Goal: Obtain resource: Download file/media

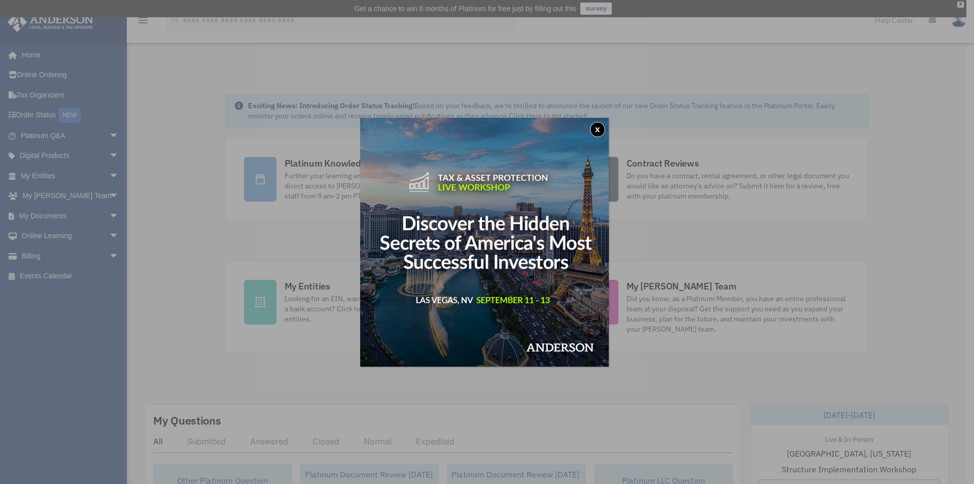
click at [600, 126] on button "x" at bounding box center [597, 129] width 15 height 15
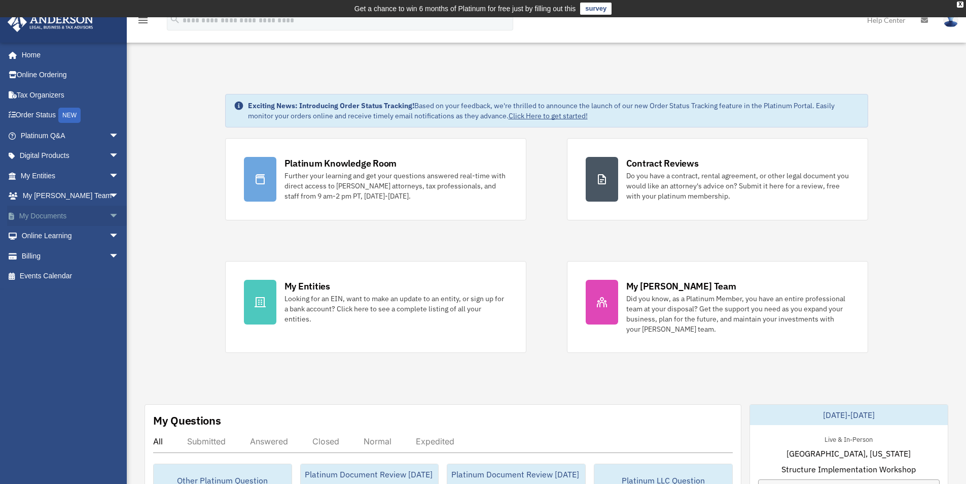
click at [40, 215] on link "My Documents arrow_drop_down" at bounding box center [70, 215] width 127 height 20
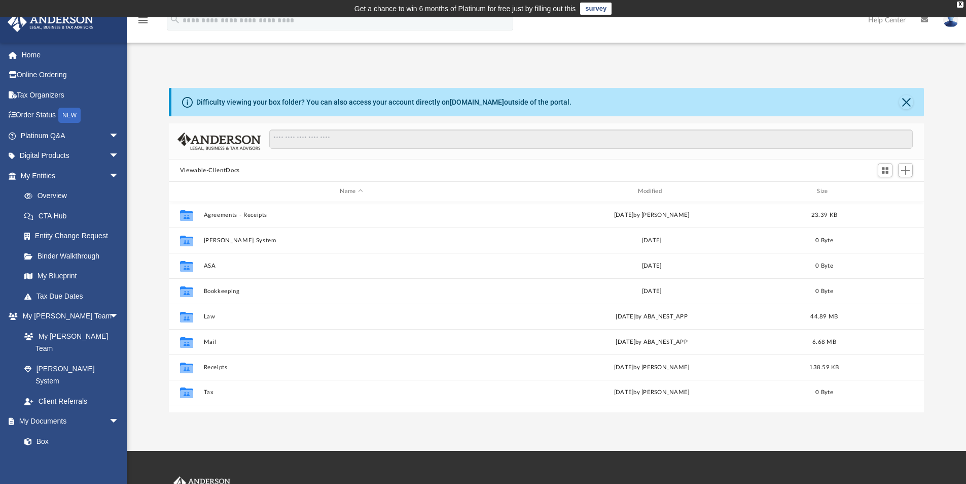
scroll to position [223, 748]
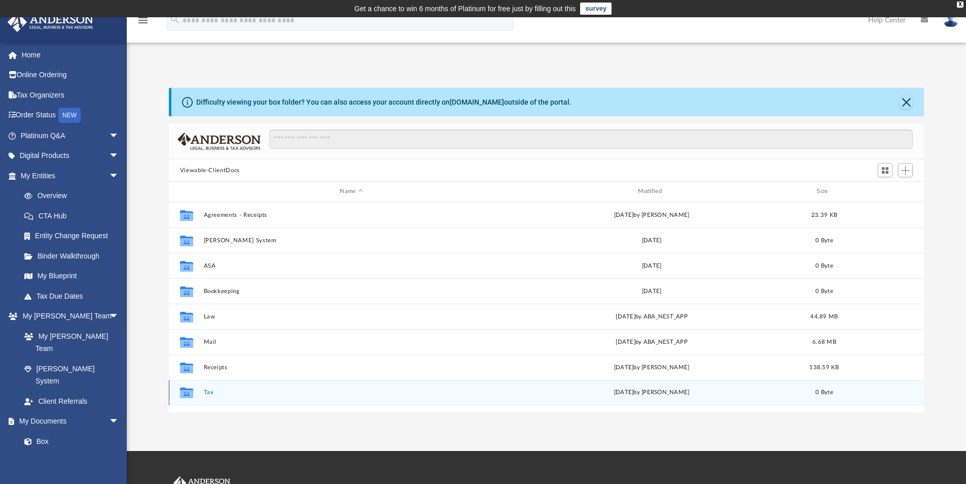
click at [208, 390] on button "Tax" at bounding box center [351, 392] width 296 height 7
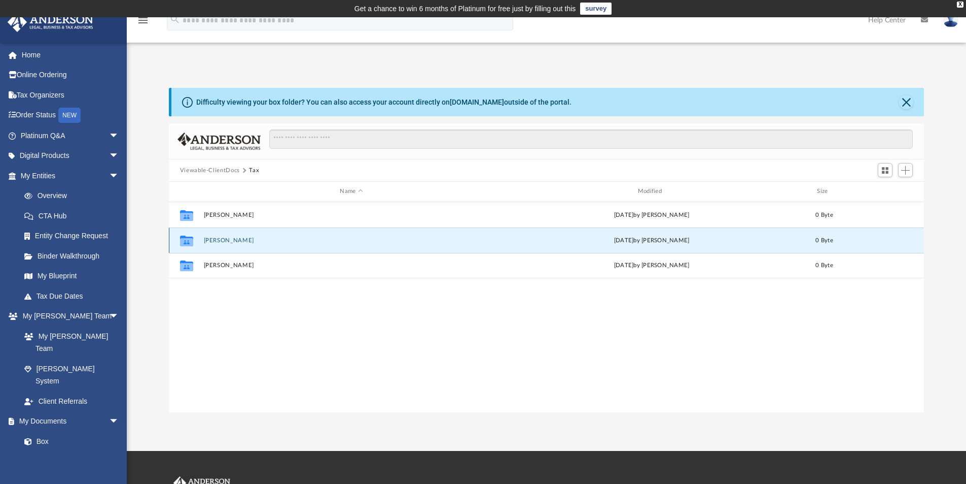
click at [225, 240] on button "[PERSON_NAME]" at bounding box center [351, 240] width 296 height 7
click at [225, 238] on button "Prior Returns" at bounding box center [351, 239] width 296 height 7
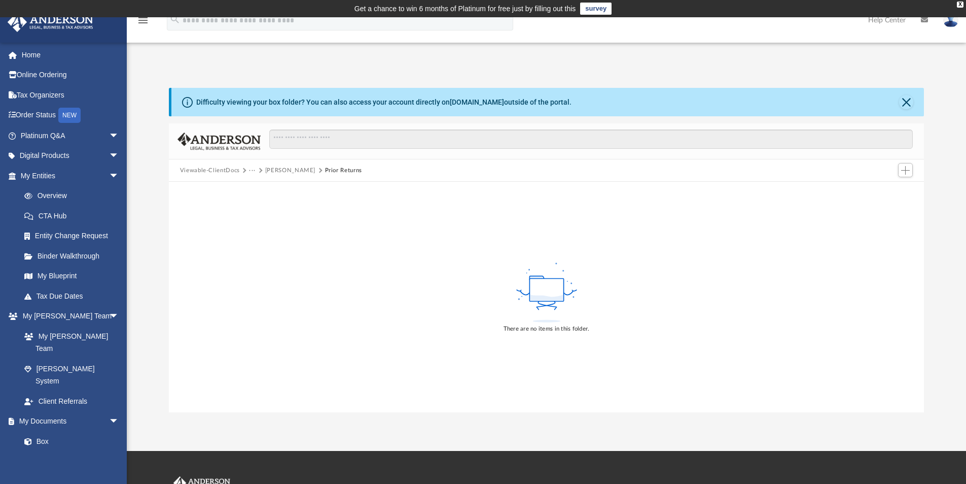
click at [221, 168] on button "Viewable-ClientDocs" at bounding box center [210, 170] width 60 height 9
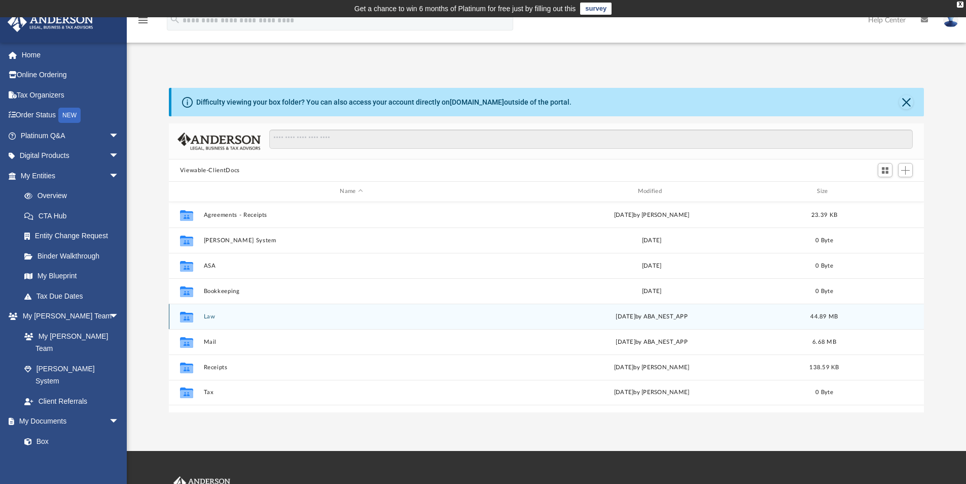
click at [208, 314] on button "Law" at bounding box center [351, 316] width 296 height 7
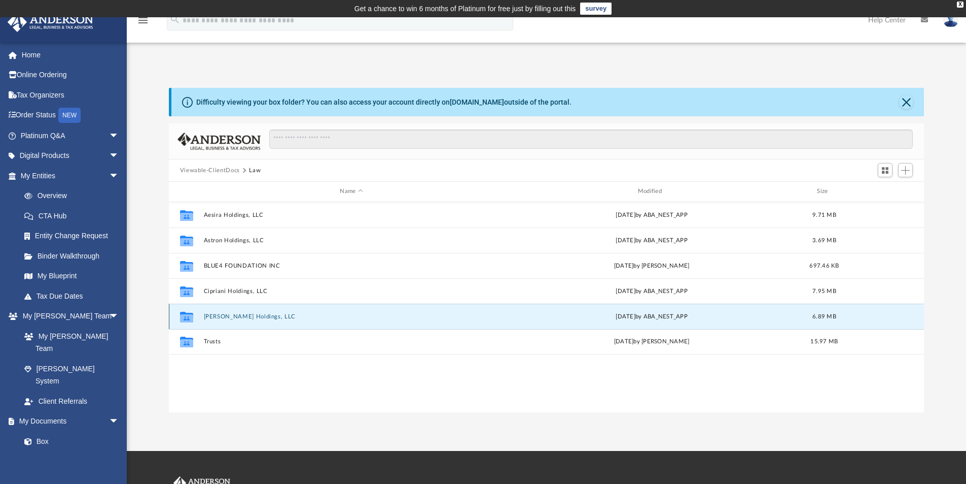
click at [218, 316] on button "[PERSON_NAME] Holdings, LLC" at bounding box center [351, 316] width 296 height 7
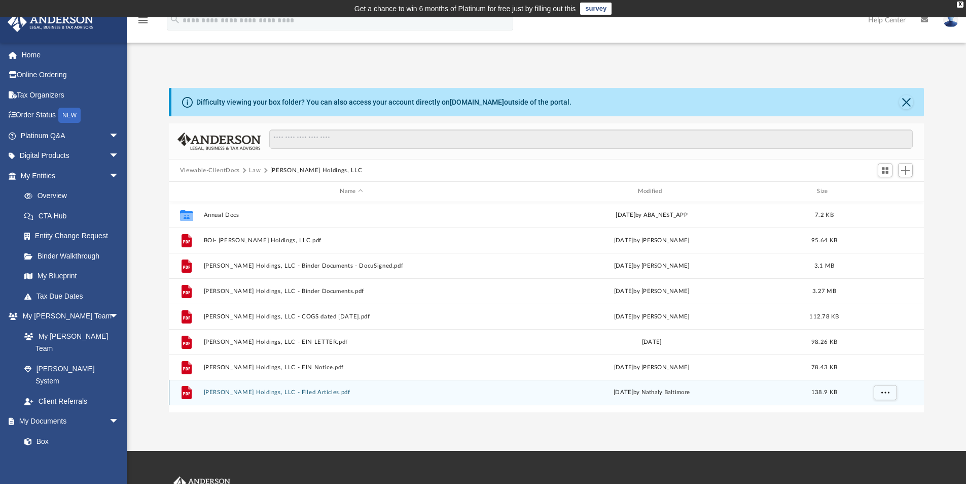
click at [281, 388] on div "File Lucci Holdings, LLC - Filed Articles.pdf Mon Jun 12 2023 by Nathaly Baltim…" at bounding box center [547, 391] width 756 height 25
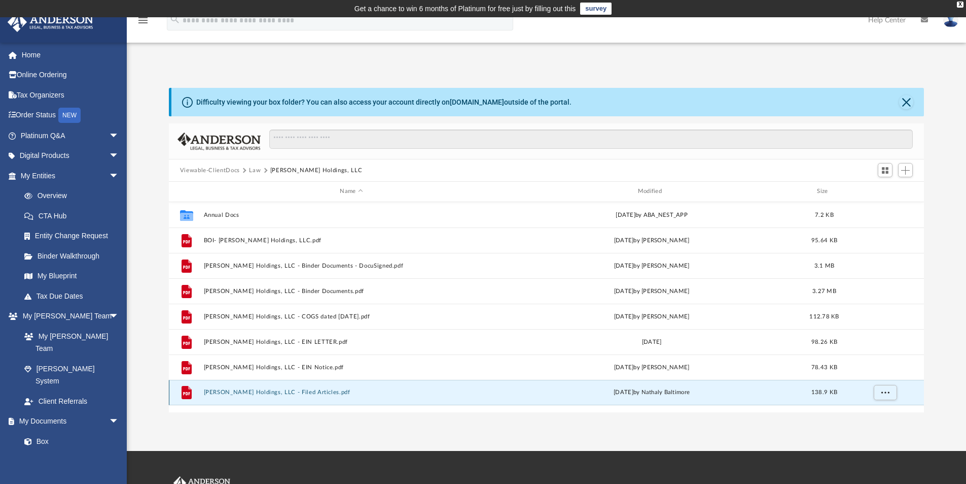
click at [253, 390] on button "Lucci Holdings, LLC - Filed Articles.pdf" at bounding box center [351, 392] width 296 height 7
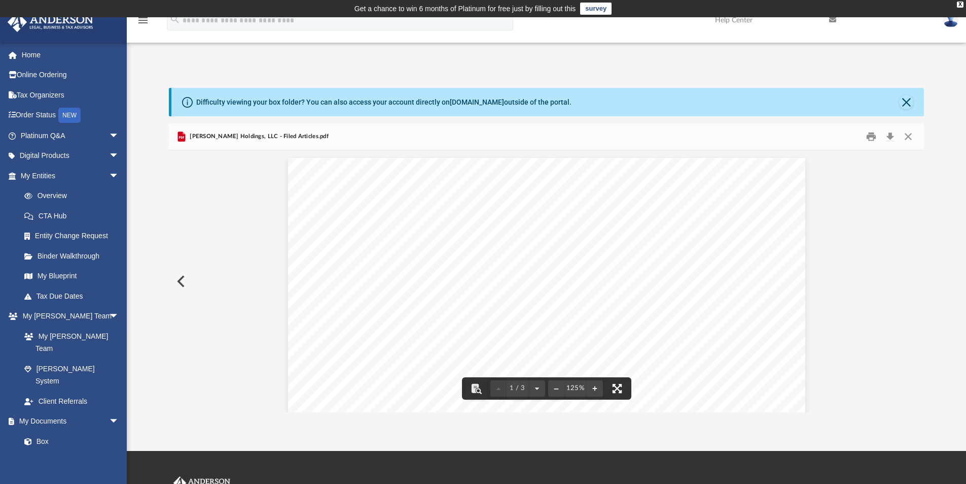
click at [616, 387] on button "File preview" at bounding box center [617, 388] width 22 height 22
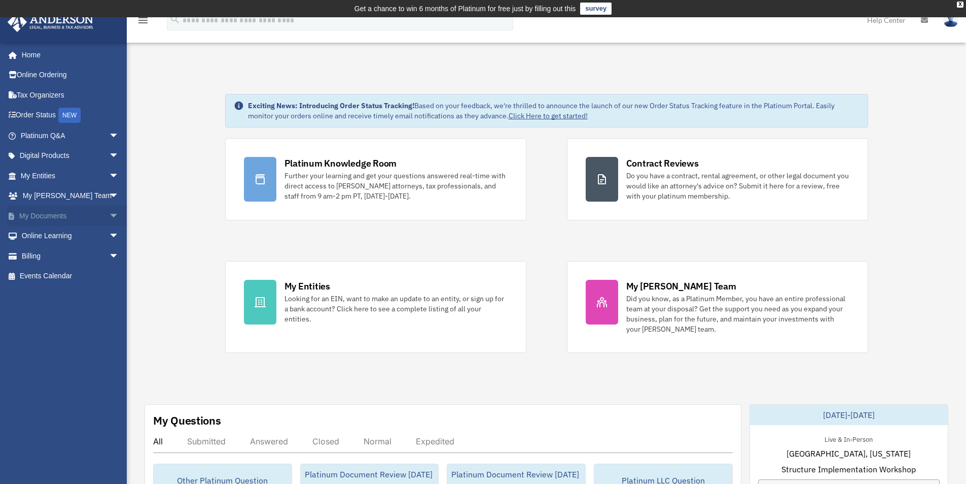
click at [37, 214] on link "My Documents arrow_drop_down" at bounding box center [70, 215] width 127 height 20
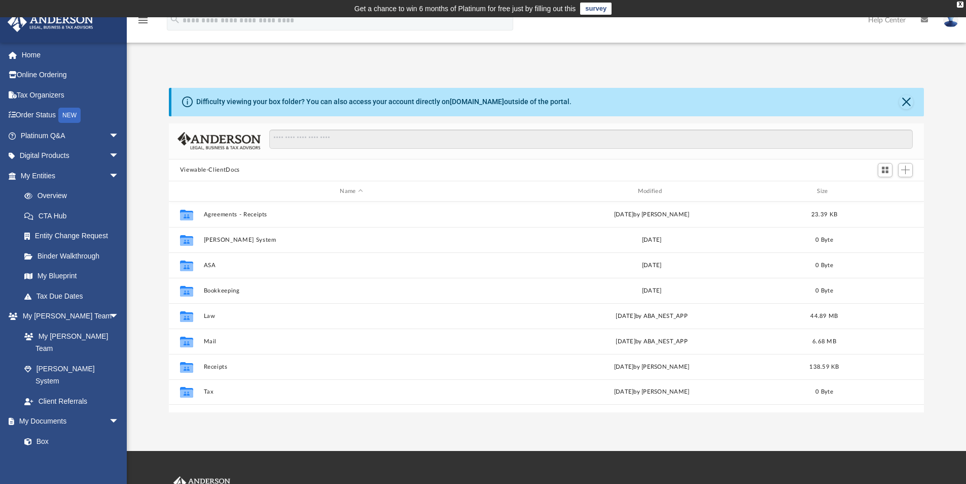
scroll to position [223, 748]
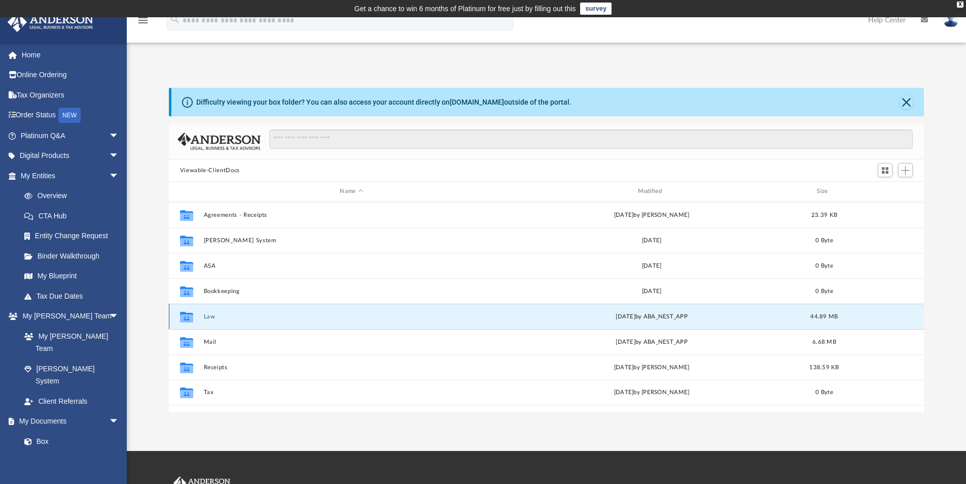
click at [210, 313] on button "Law" at bounding box center [351, 316] width 296 height 7
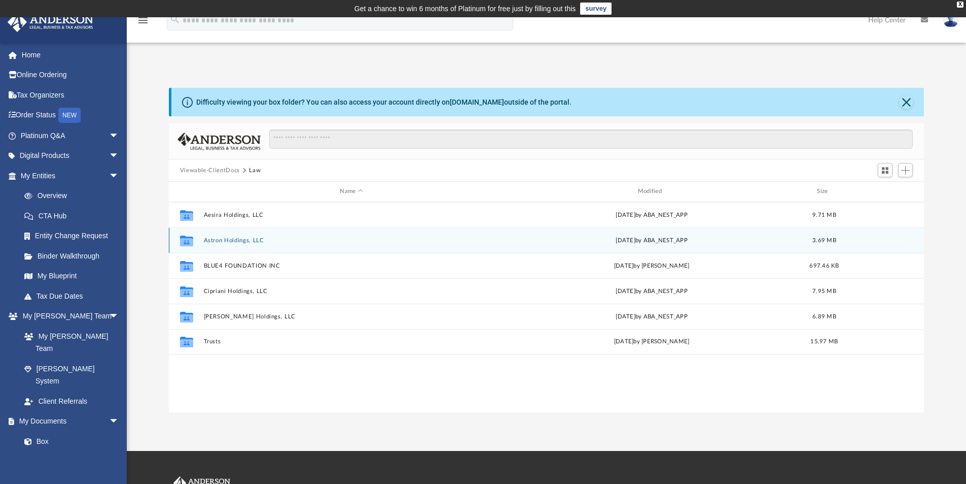
click at [230, 237] on button "Astron Holdings, LLC" at bounding box center [351, 240] width 296 height 7
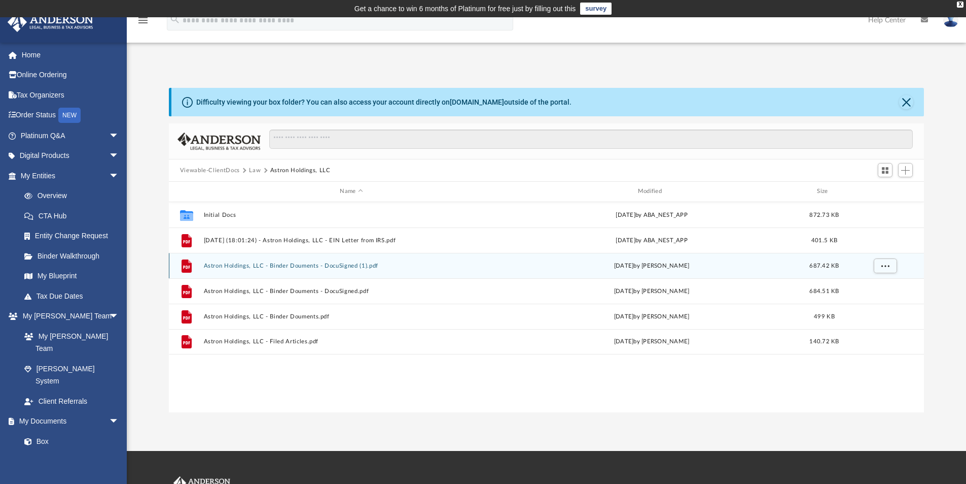
click at [250, 261] on div "File Astron Holdings, LLC - Binder Douments - DocuSigned (1).pdf Thu Jan 9 2025…" at bounding box center [547, 265] width 756 height 25
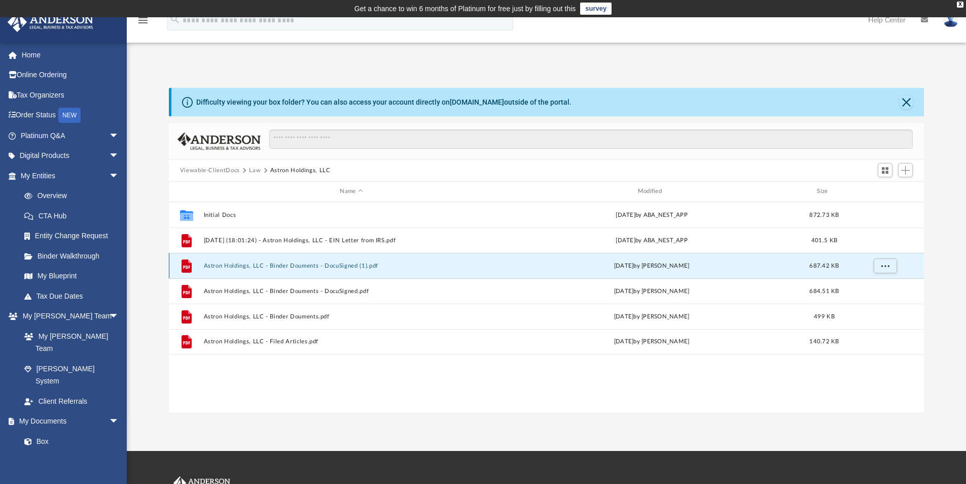
click at [250, 266] on button "Astron Holdings, LLC - Binder Douments - DocuSigned (1).pdf" at bounding box center [351, 265] width 296 height 7
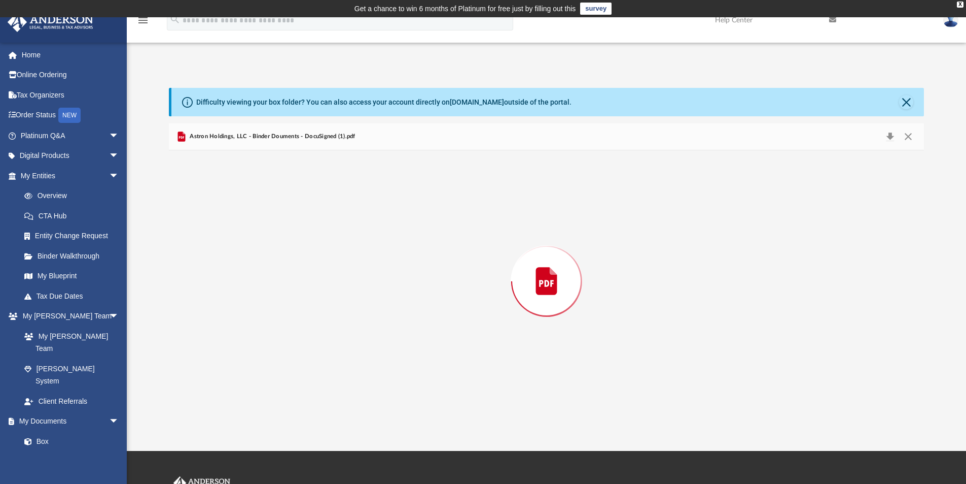
click at [250, 266] on div "Preview" at bounding box center [547, 281] width 756 height 262
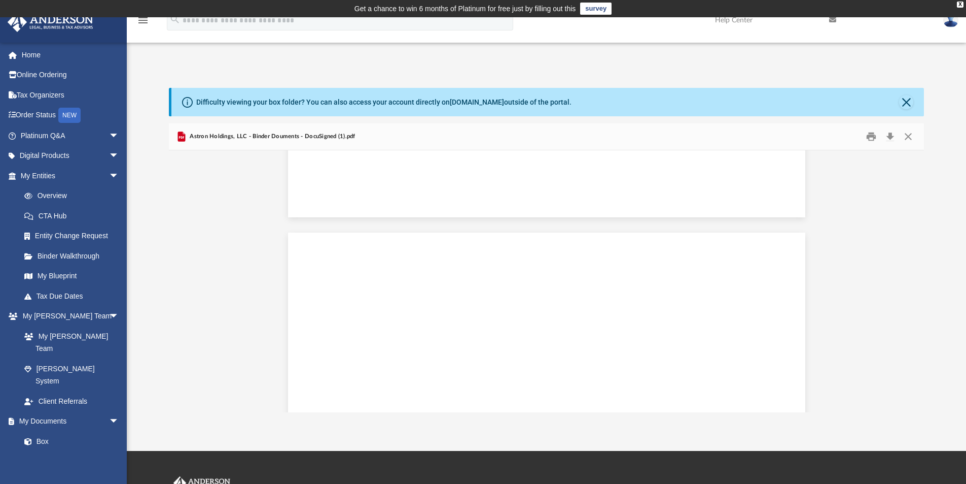
scroll to position [0, 0]
click at [196, 135] on span "Astron Holdings, LLC - Binder Douments - DocuSigned (1).pdf" at bounding box center [272, 136] width 168 height 9
click at [907, 100] on button "Close" at bounding box center [907, 102] width 14 height 14
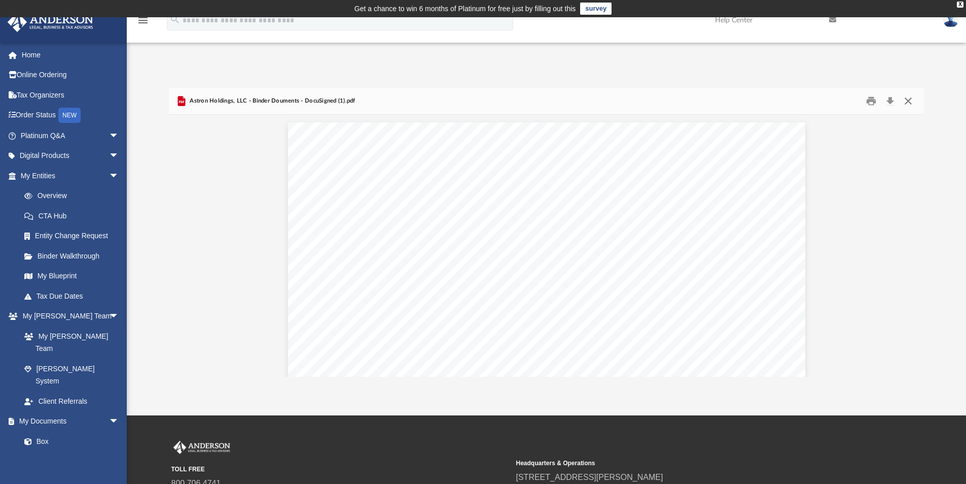
click at [907, 100] on button "Close" at bounding box center [909, 101] width 18 height 16
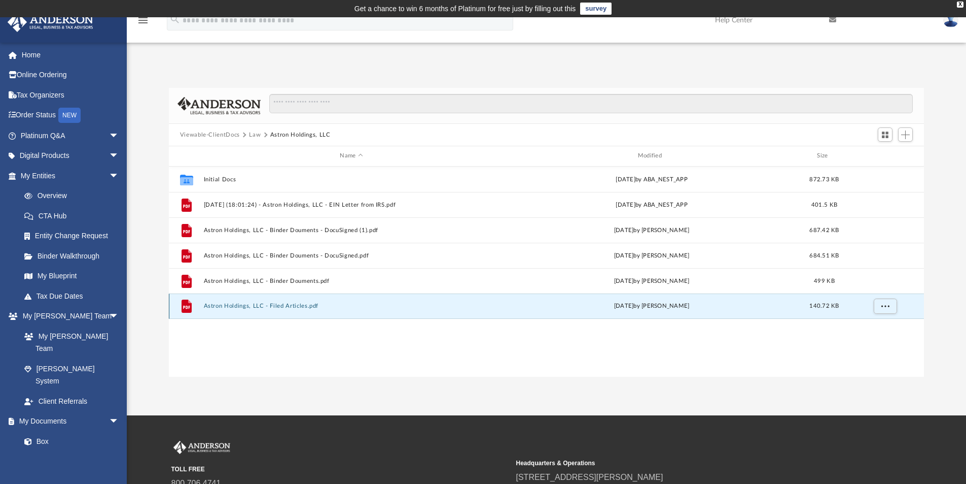
click at [282, 303] on button "Astron Holdings, LLC - Filed Articles.pdf" at bounding box center [351, 305] width 296 height 7
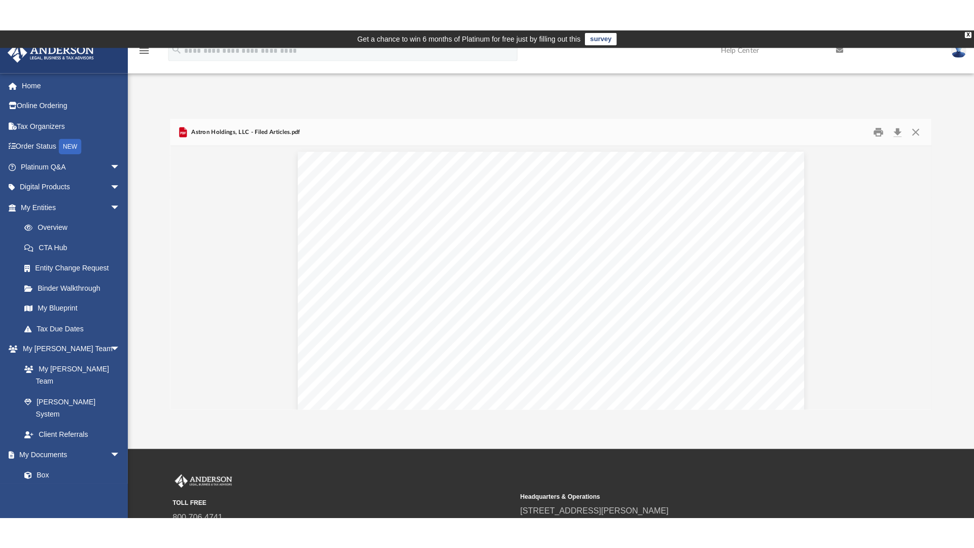
scroll to position [1378, 0]
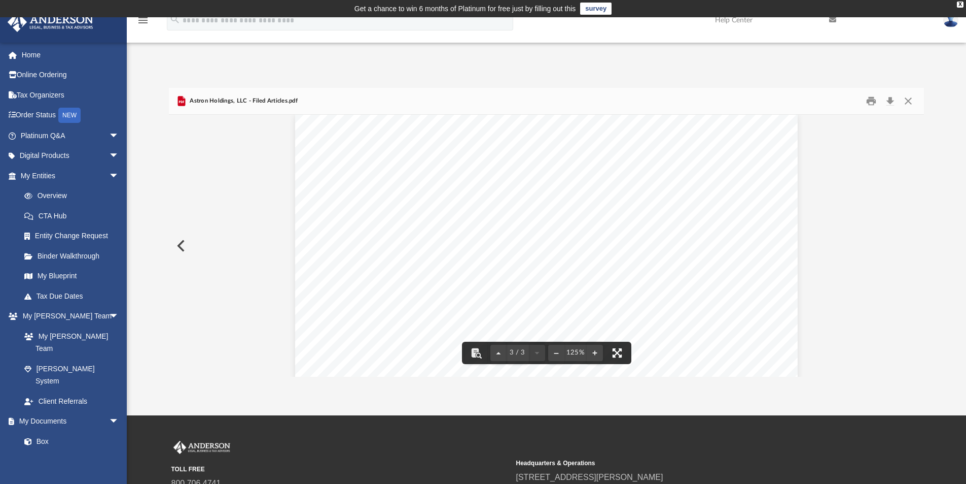
click at [618, 349] on button "File preview" at bounding box center [617, 352] width 22 height 22
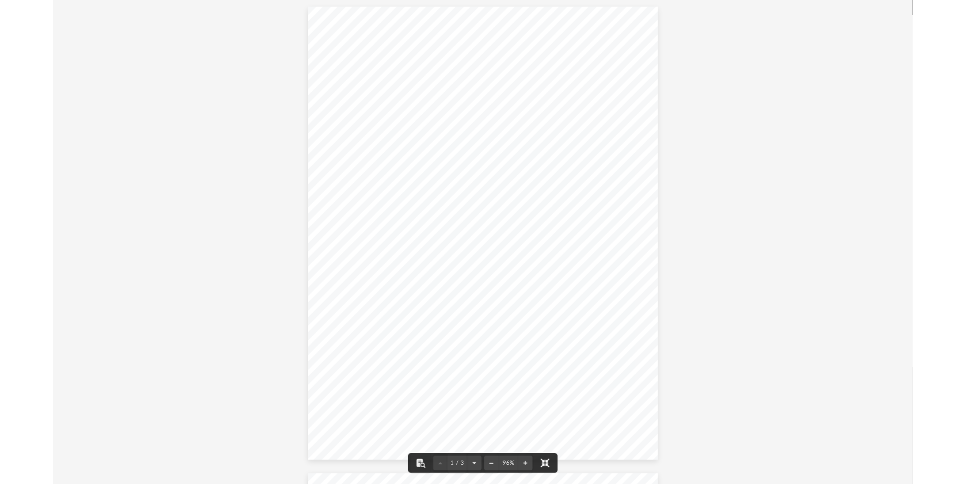
scroll to position [223, 748]
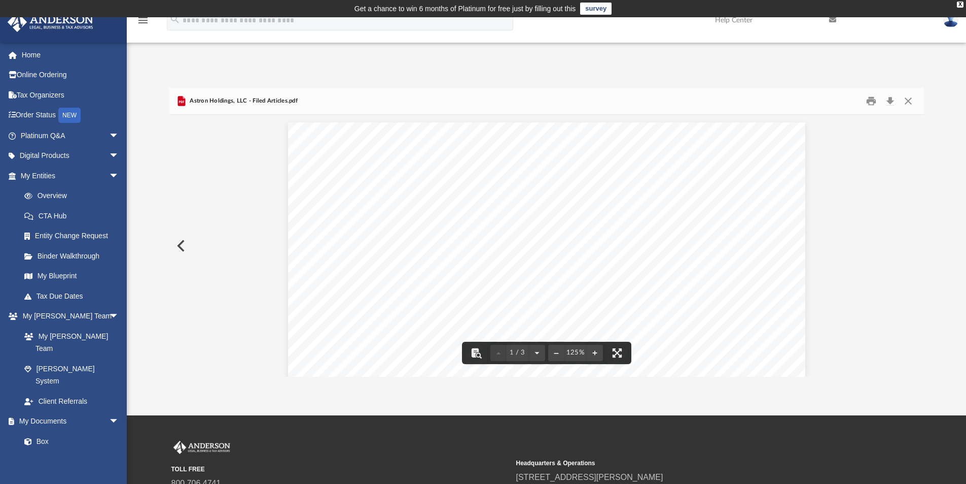
click at [182, 244] on button "Preview" at bounding box center [180, 245] width 22 height 28
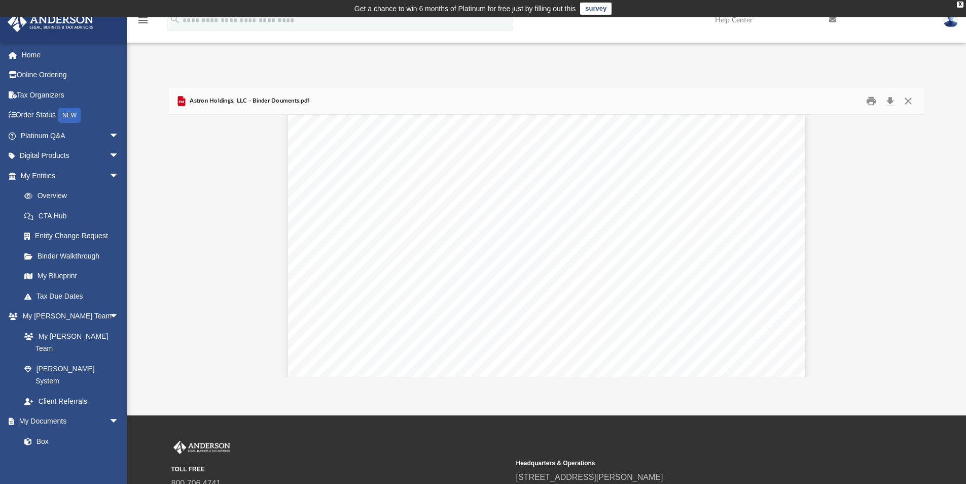
scroll to position [1674, 0]
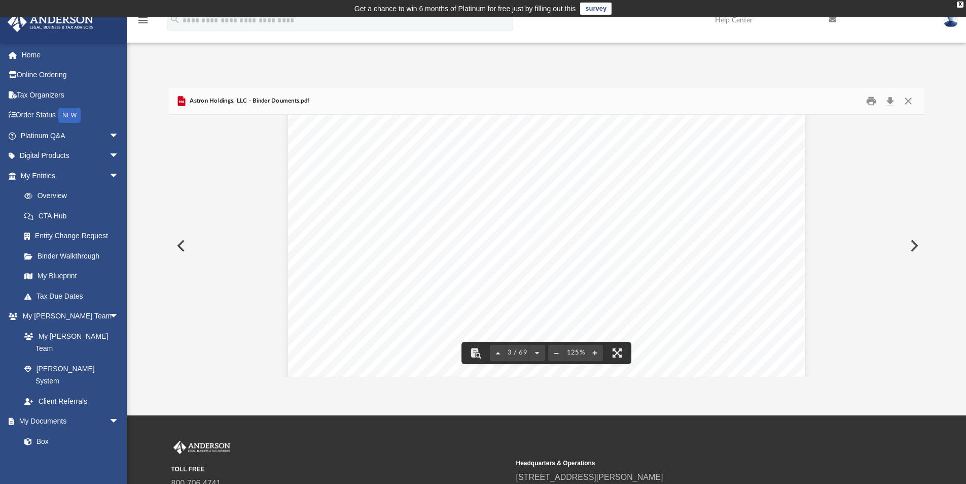
click at [364, 206] on div "CRITICAL DUE DATES Reporting Companies formed between January 1, 2024, and Dece…" at bounding box center [546, 153] width 517 height 670
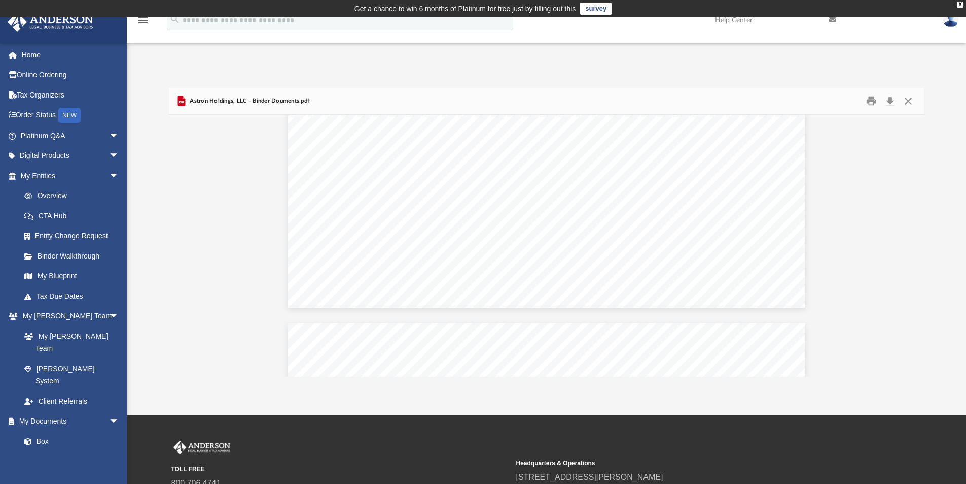
scroll to position [10174, 0]
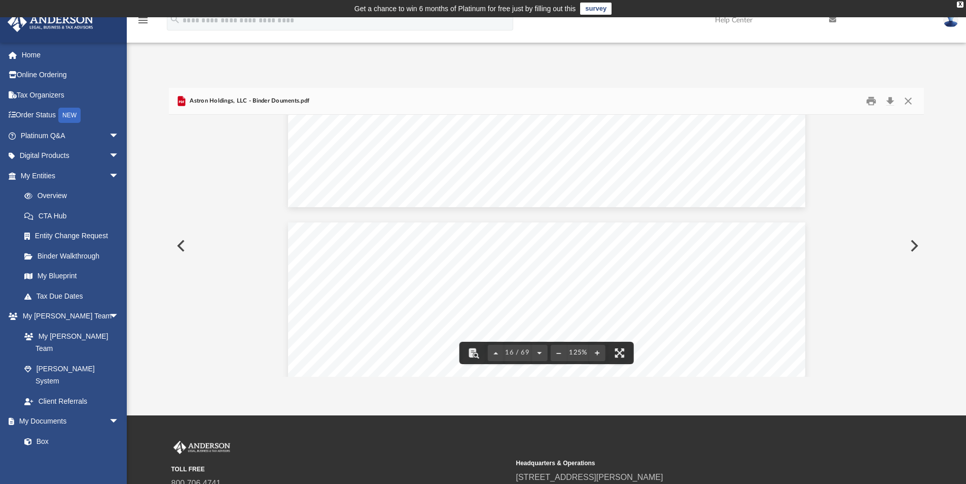
drag, startPoint x: 917, startPoint y: 177, endPoint x: 889, endPoint y: 153, distance: 37.1
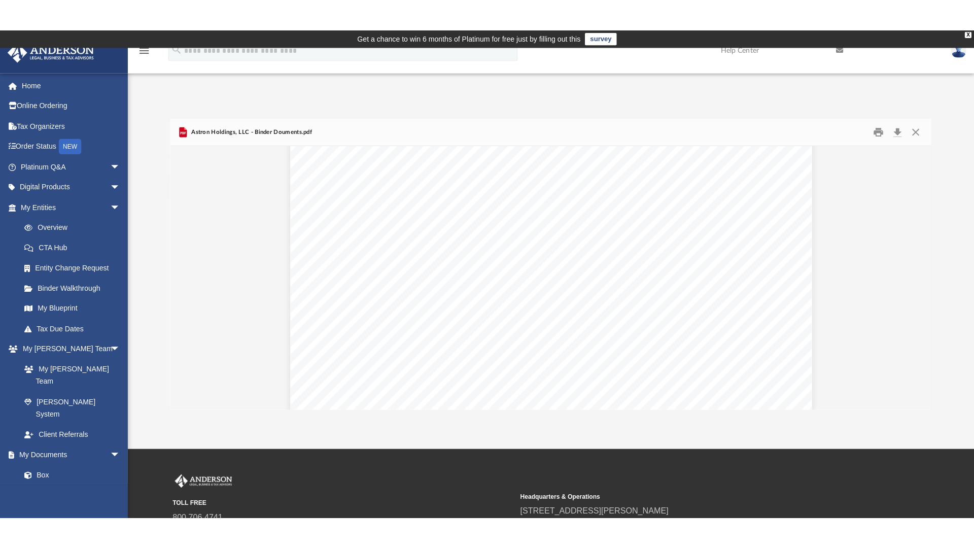
scroll to position [3439, 0]
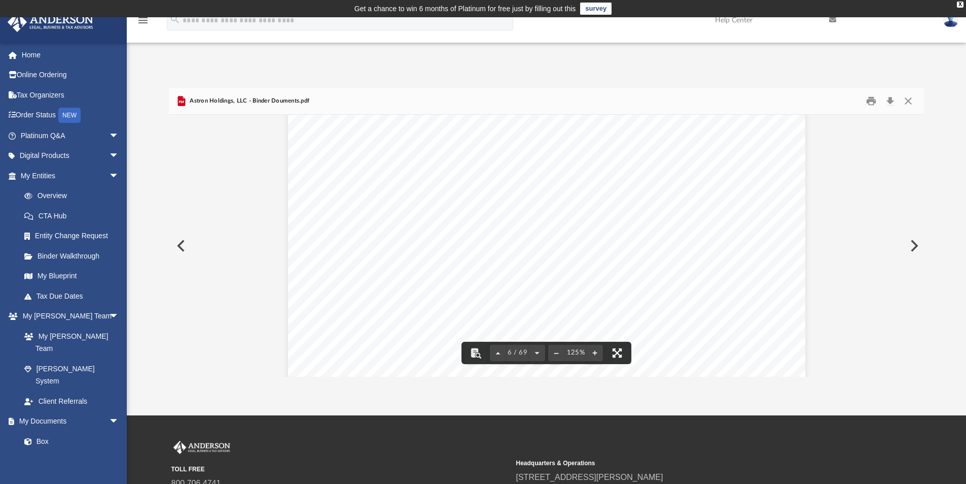
click at [619, 351] on button "File preview" at bounding box center [617, 352] width 22 height 22
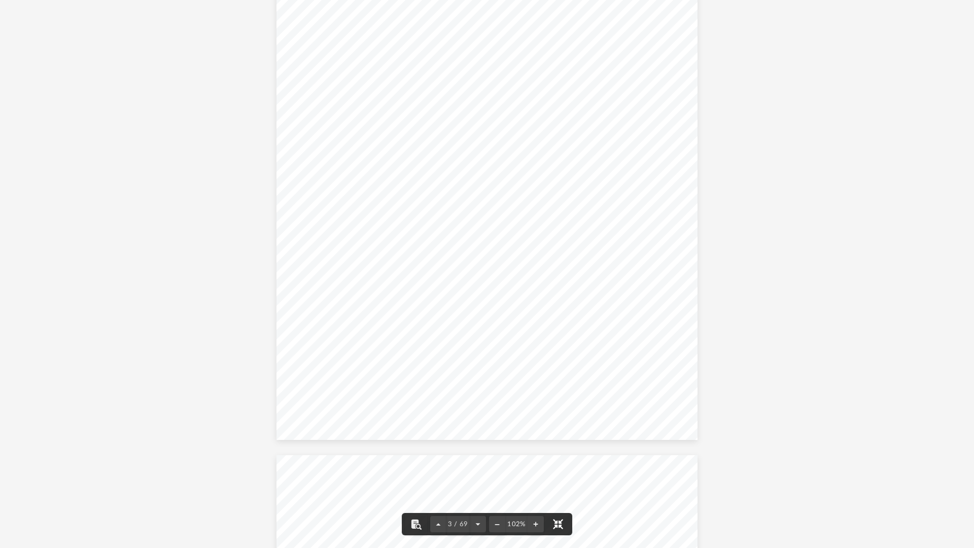
scroll to position [1230, 0]
click at [341, 215] on div "CRITICAL DUE DATES Reporting Companies formed between January 1, 2024, and Dece…" at bounding box center [488, 171] width 422 height 545
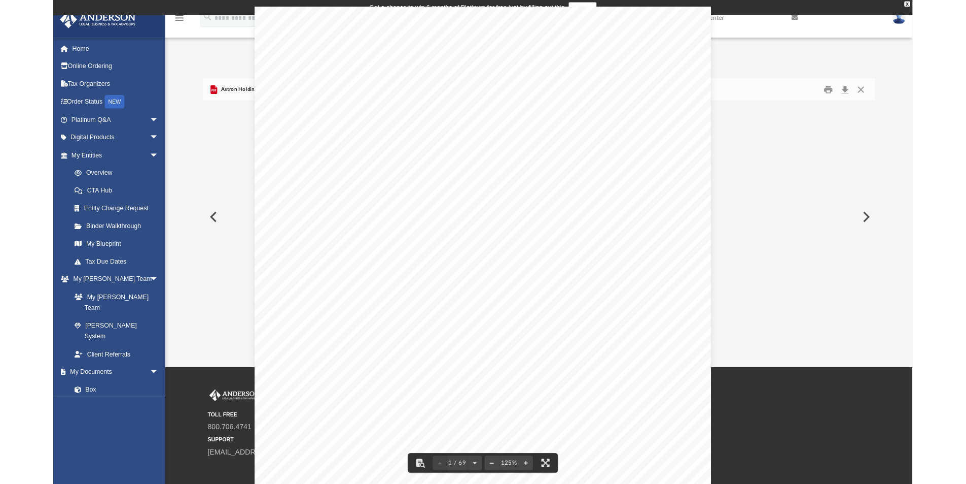
scroll to position [223, 748]
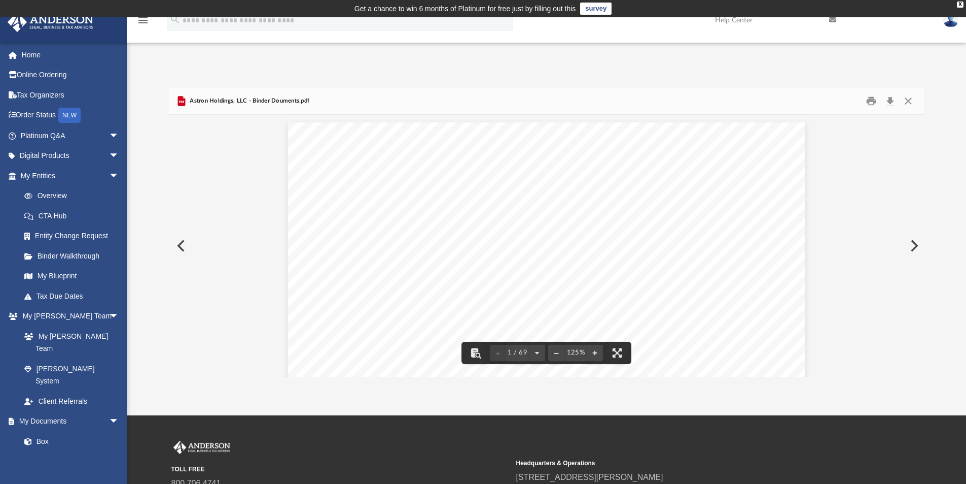
click at [178, 244] on button "Preview" at bounding box center [180, 245] width 22 height 28
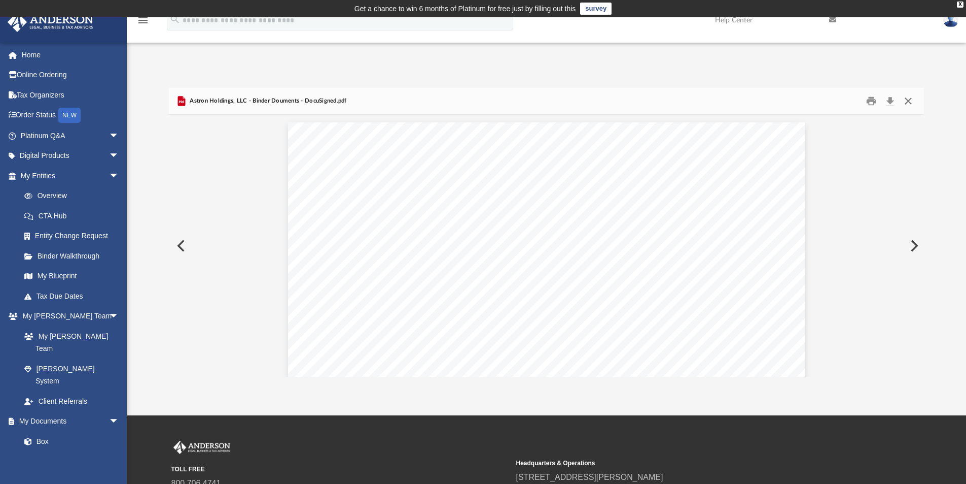
click at [910, 100] on button "Close" at bounding box center [909, 101] width 18 height 16
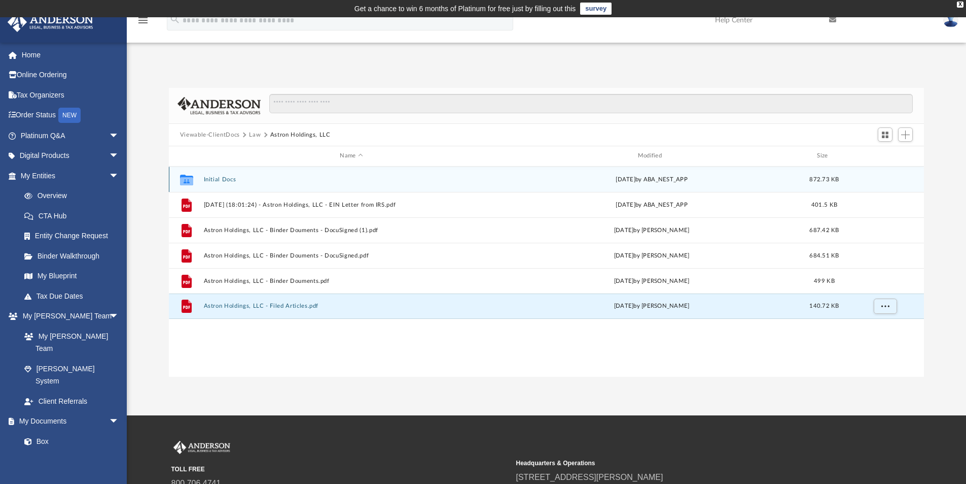
click at [210, 176] on button "Initial Docs" at bounding box center [351, 179] width 296 height 7
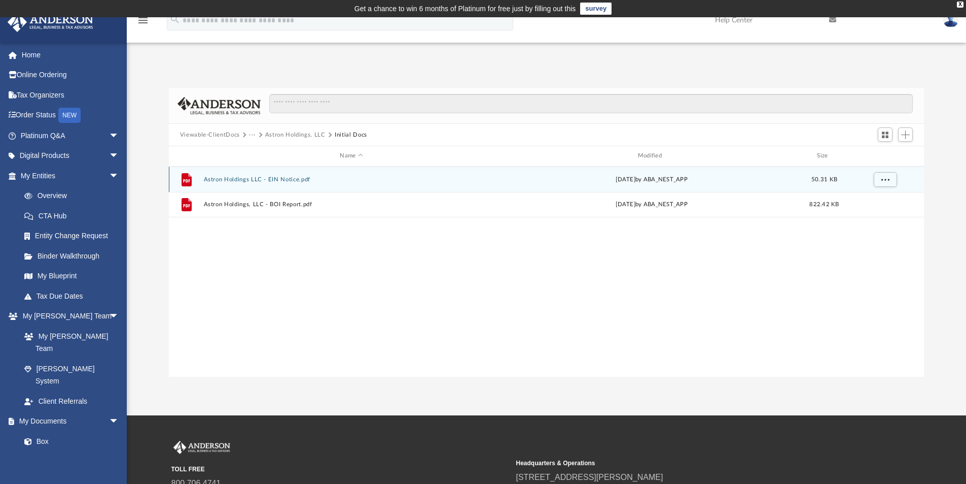
click at [244, 176] on button "Astron Holdings LLC - EIN Notice.pdf" at bounding box center [351, 179] width 296 height 7
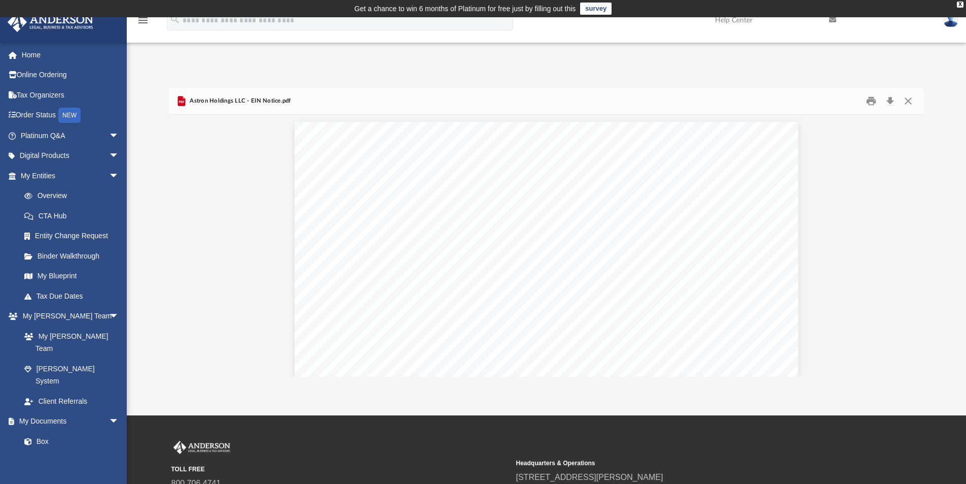
scroll to position [0, 0]
click at [909, 98] on button "Close" at bounding box center [909, 101] width 18 height 16
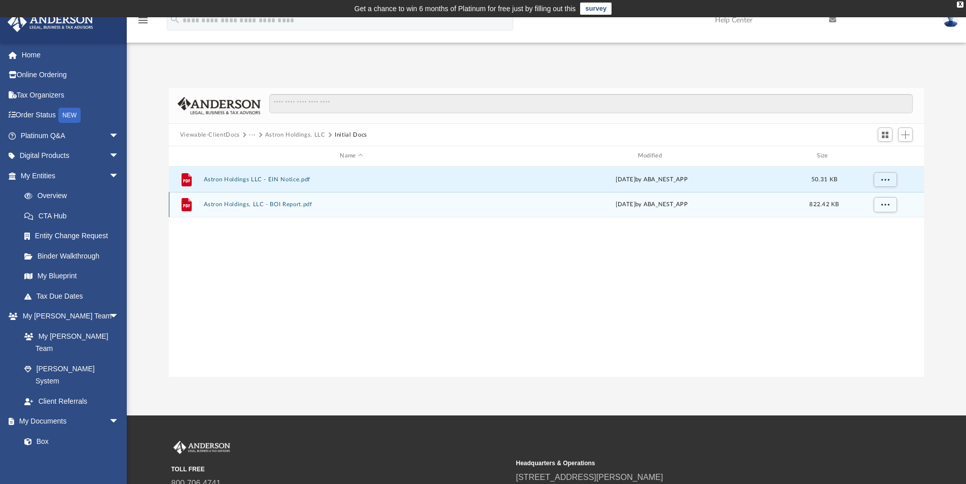
click at [259, 200] on div "File Astron Holdings, LLC - BOI Report.pdf Thu Jan 30 2025 by ABA_NEST_APP 822.…" at bounding box center [547, 204] width 756 height 25
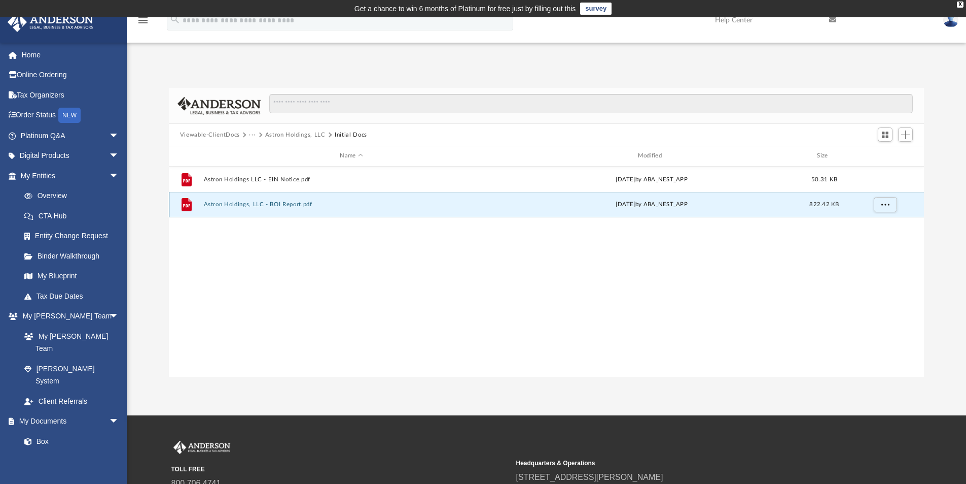
click at [259, 204] on button "Astron Holdings, LLC - BOI Report.pdf" at bounding box center [351, 204] width 296 height 7
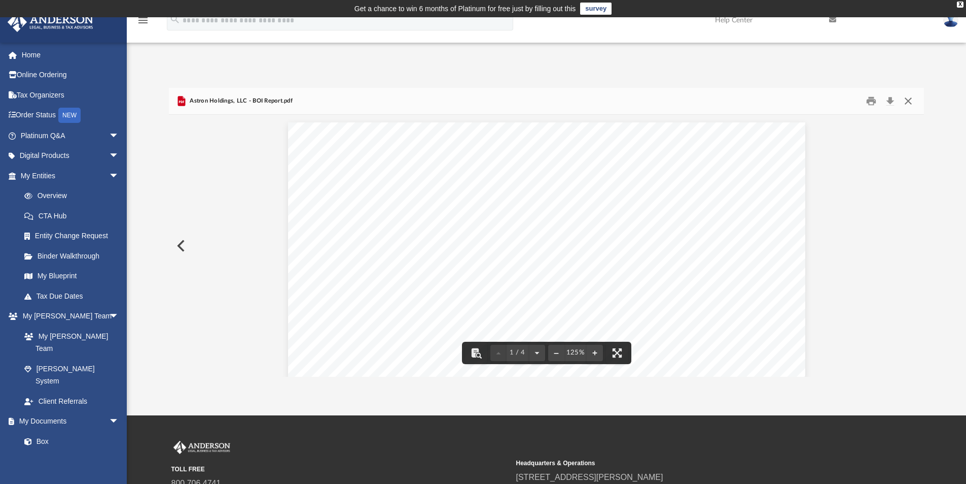
click at [907, 102] on button "Close" at bounding box center [909, 101] width 18 height 16
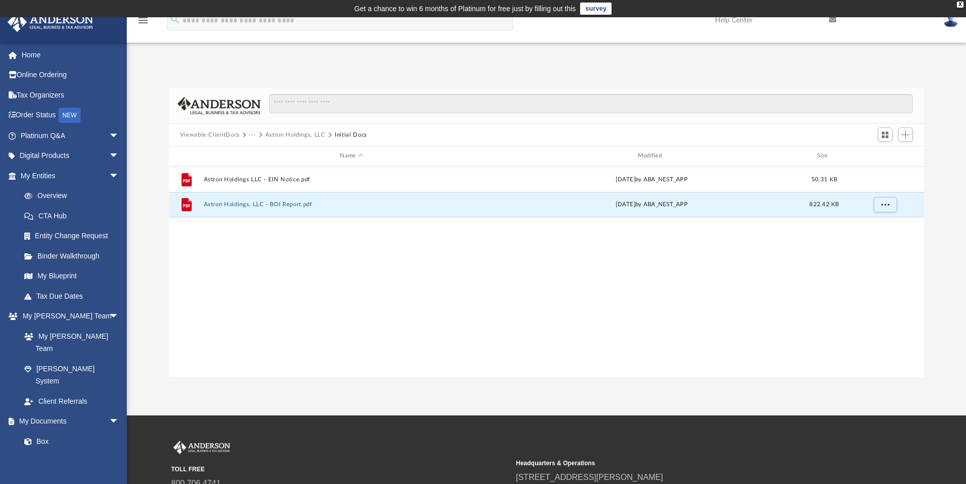
click at [194, 133] on button "Viewable-ClientDocs" at bounding box center [210, 134] width 60 height 9
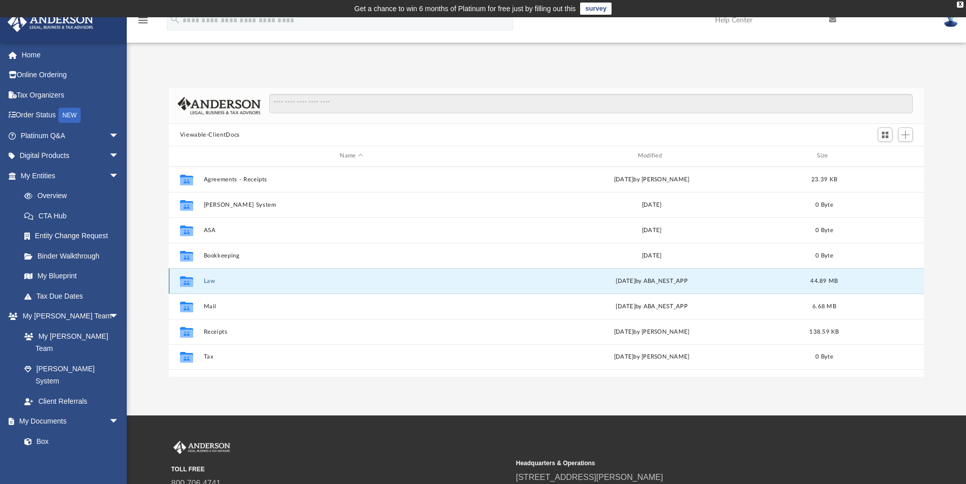
click at [212, 281] on button "Law" at bounding box center [351, 281] width 296 height 7
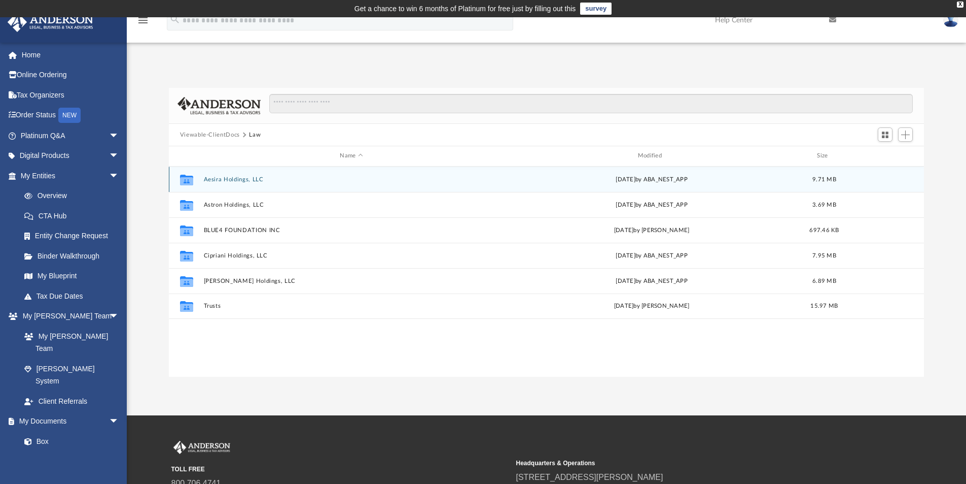
click at [227, 175] on div "Collaborated Folder Aesira Holdings, LLC Thu Apr 24 2025 by ABA_NEST_APP 9.71 MB" at bounding box center [547, 178] width 756 height 25
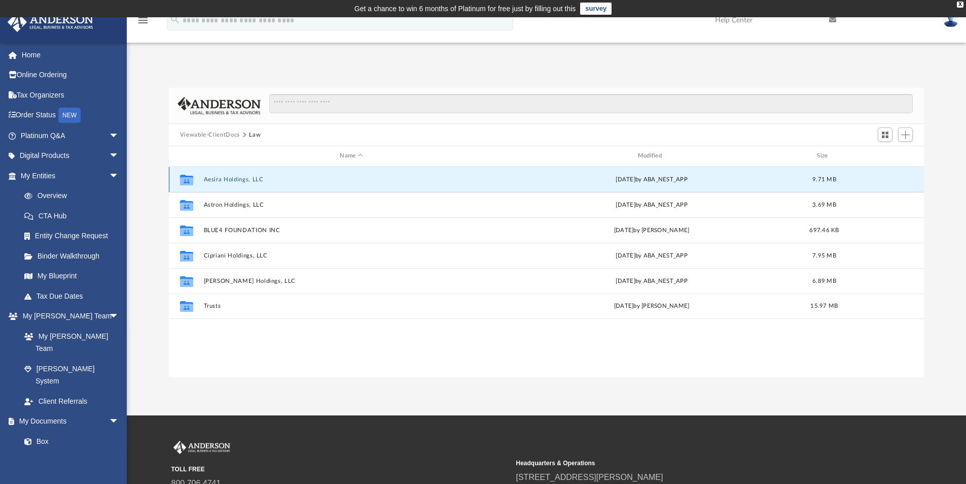
click at [227, 177] on button "Aesira Holdings, LLC" at bounding box center [351, 179] width 296 height 7
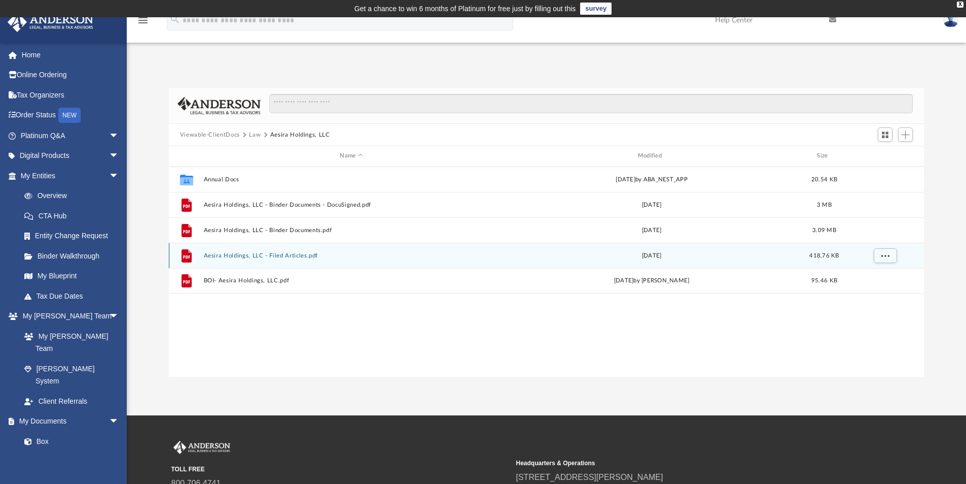
click at [237, 254] on button "Aesira Holdings, LLC - Filed Articles.pdf" at bounding box center [351, 255] width 296 height 7
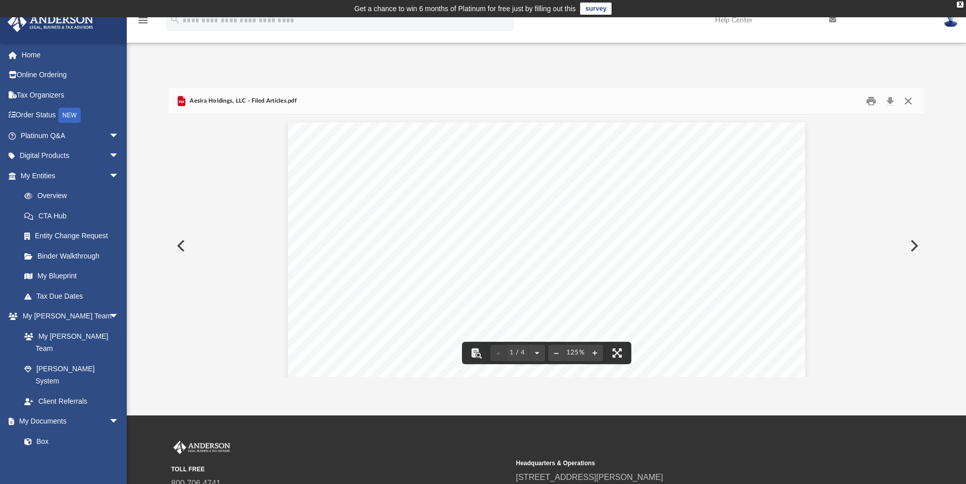
click at [906, 100] on button "Close" at bounding box center [909, 101] width 18 height 16
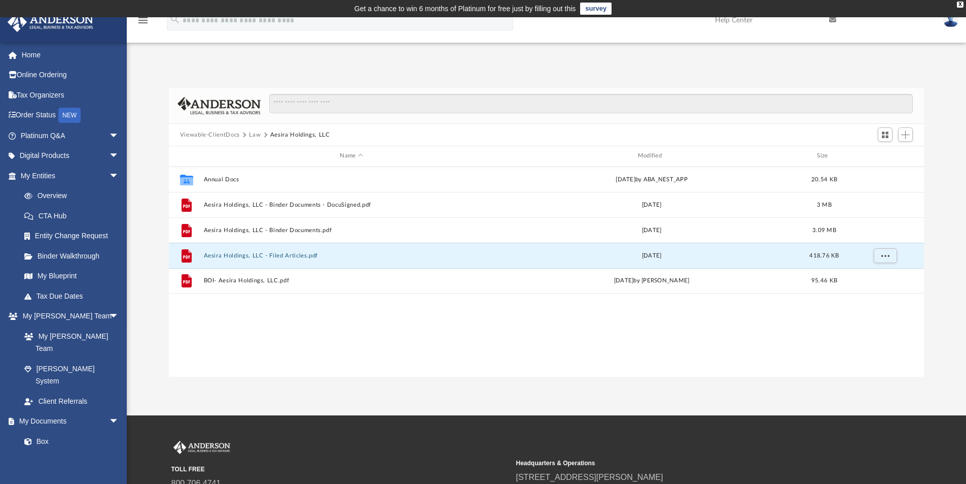
click at [209, 132] on button "Viewable-ClientDocs" at bounding box center [210, 134] width 60 height 9
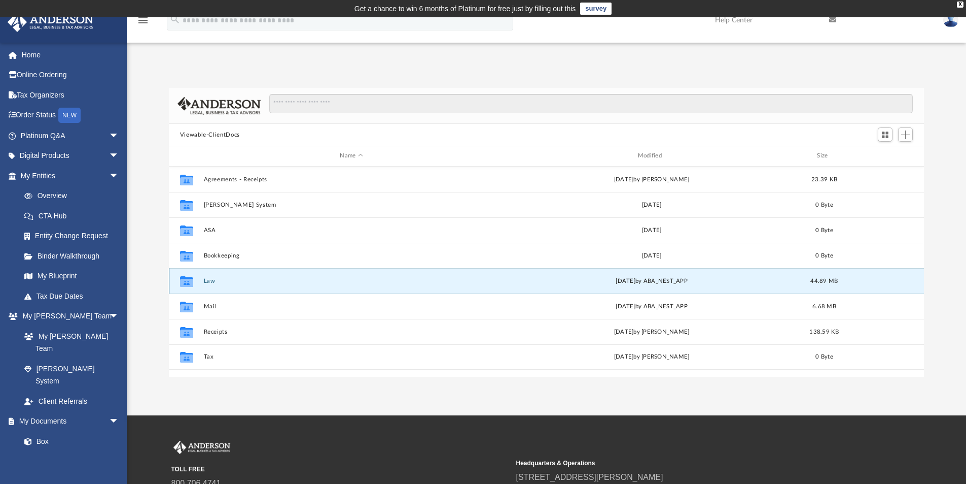
click at [207, 280] on button "Law" at bounding box center [351, 281] width 296 height 7
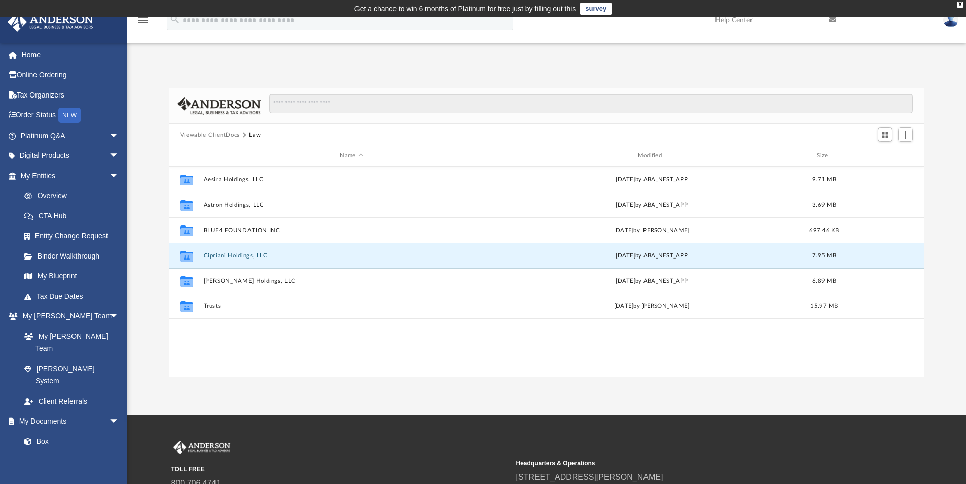
click at [223, 255] on button "Cipriani Holdings, LLC" at bounding box center [351, 255] width 296 height 7
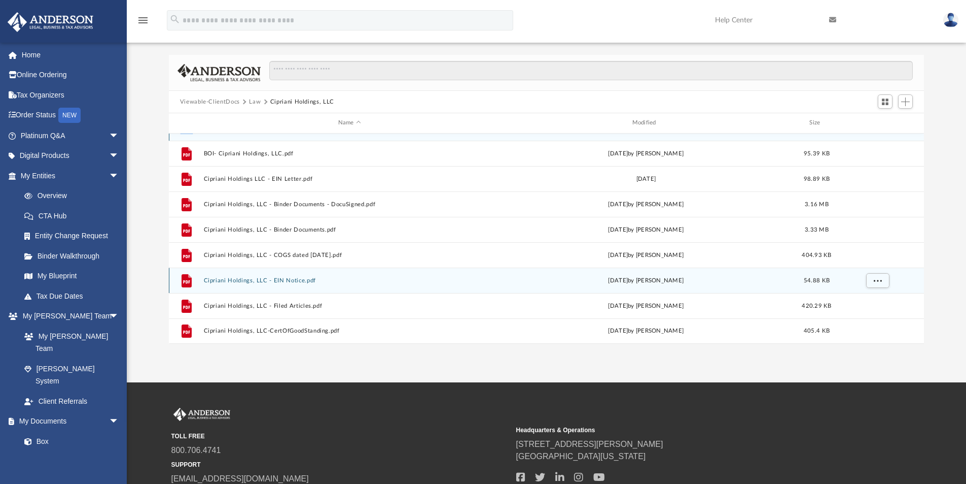
scroll to position [51, 0]
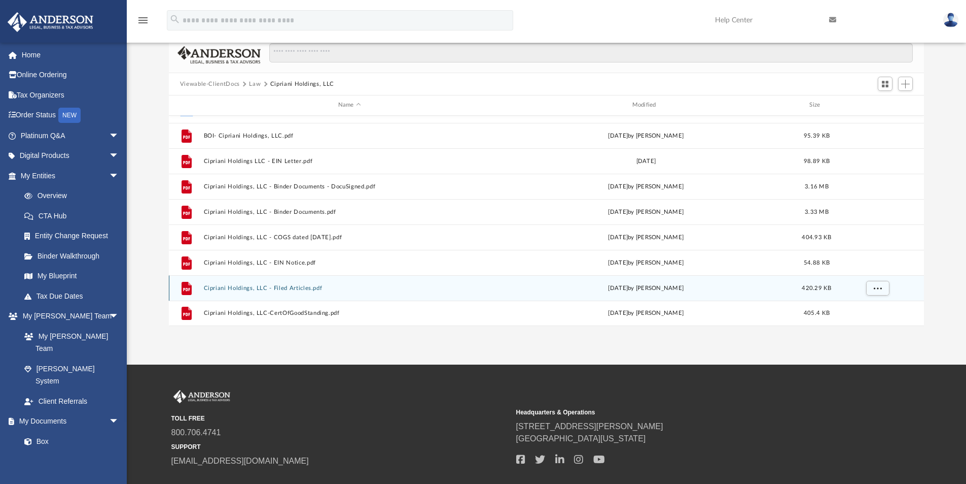
click at [224, 283] on div "File Cipriani Holdings, LLC - Filed Articles.pdf Tue May 9 2023 by Lindsay Hagg…" at bounding box center [547, 287] width 756 height 25
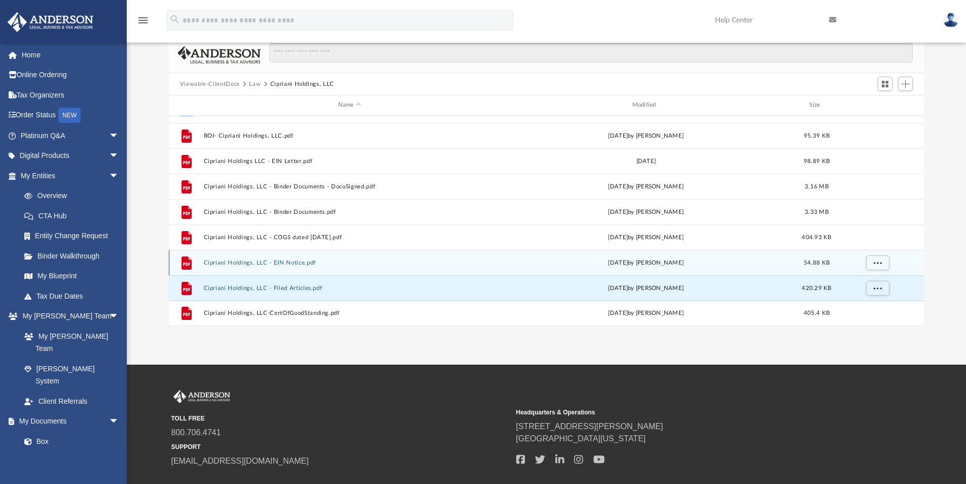
click at [224, 259] on button "Cipriani Holdings, LLC - EIN Notice.pdf" at bounding box center [349, 262] width 292 height 7
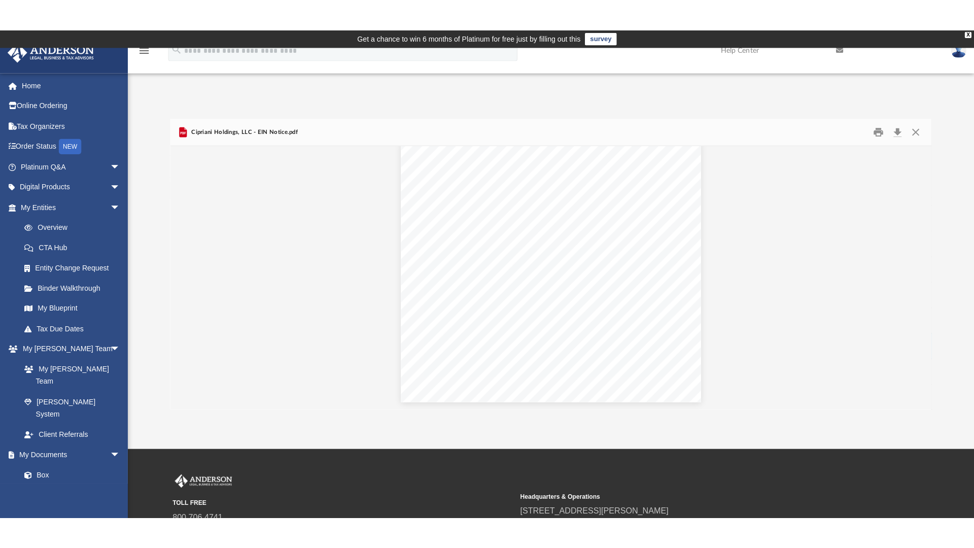
scroll to position [0, 0]
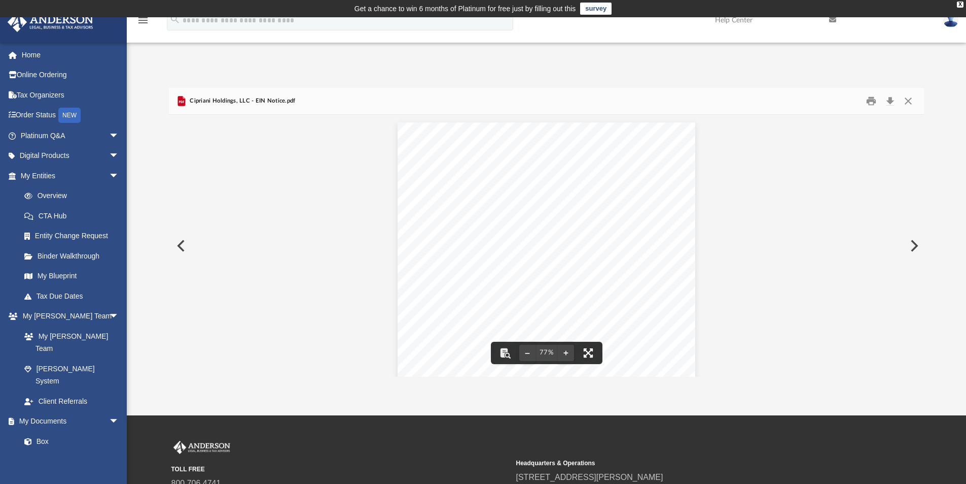
click at [589, 350] on button "File preview" at bounding box center [588, 352] width 22 height 22
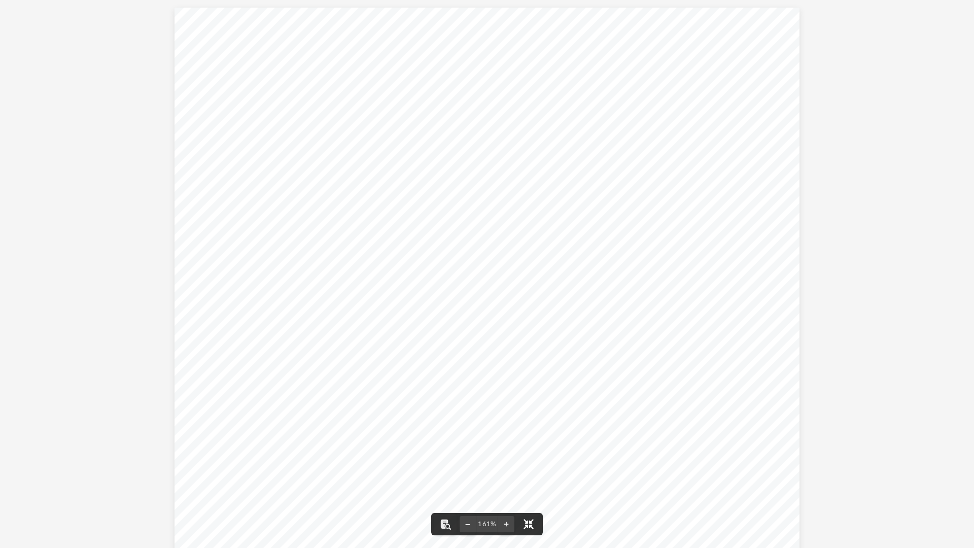
click at [526, 483] on button "File preview" at bounding box center [528, 524] width 22 height 22
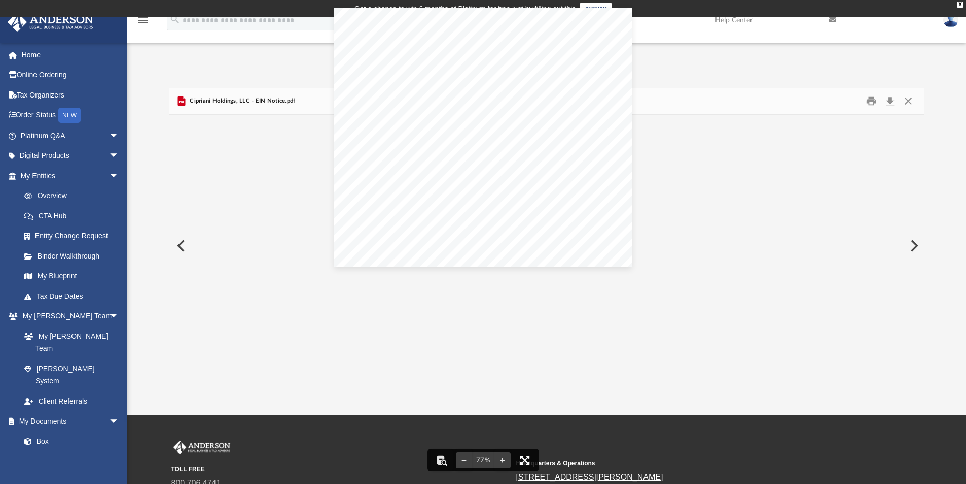
scroll to position [223, 748]
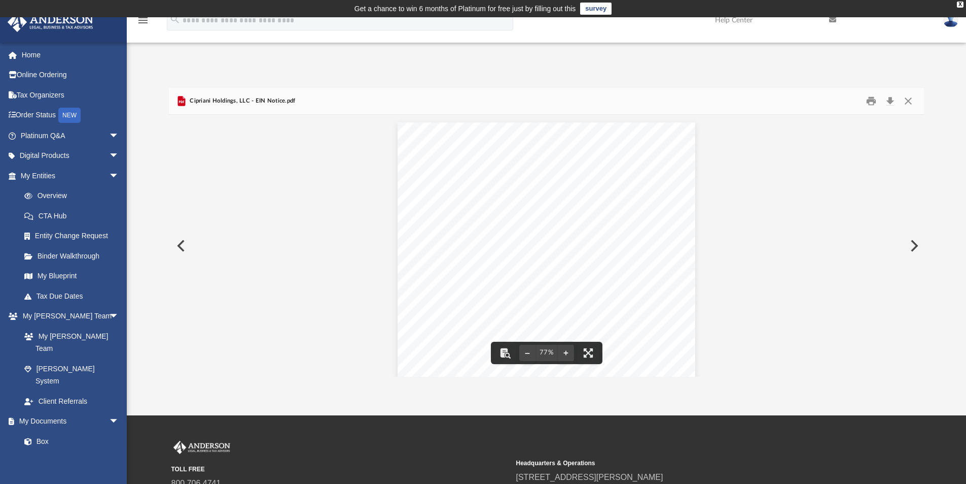
click at [183, 243] on button "Preview" at bounding box center [180, 245] width 22 height 28
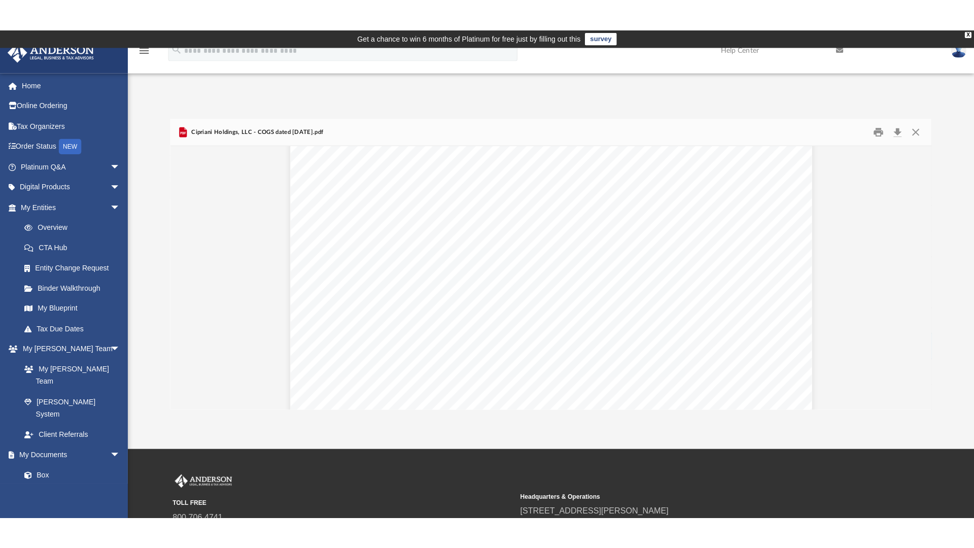
scroll to position [0, 0]
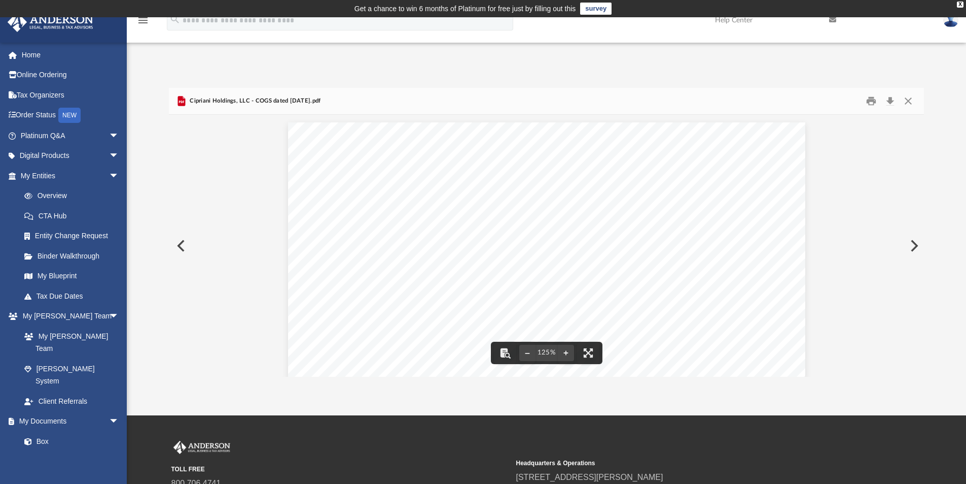
click at [179, 243] on button "Preview" at bounding box center [180, 245] width 22 height 28
click at [909, 98] on button "Close" at bounding box center [909, 101] width 18 height 16
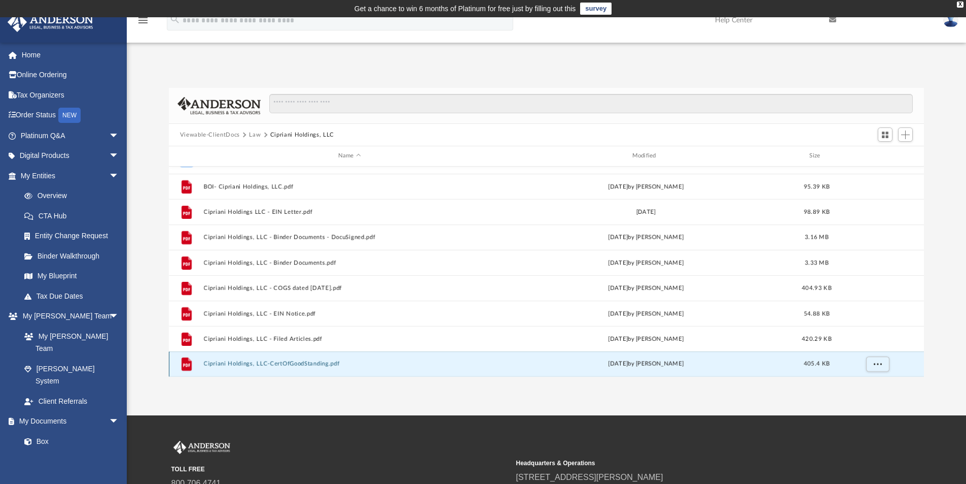
click at [217, 361] on button "Cipriani Holdings, LLC-CertOfGoodStanding.pdf" at bounding box center [349, 363] width 292 height 7
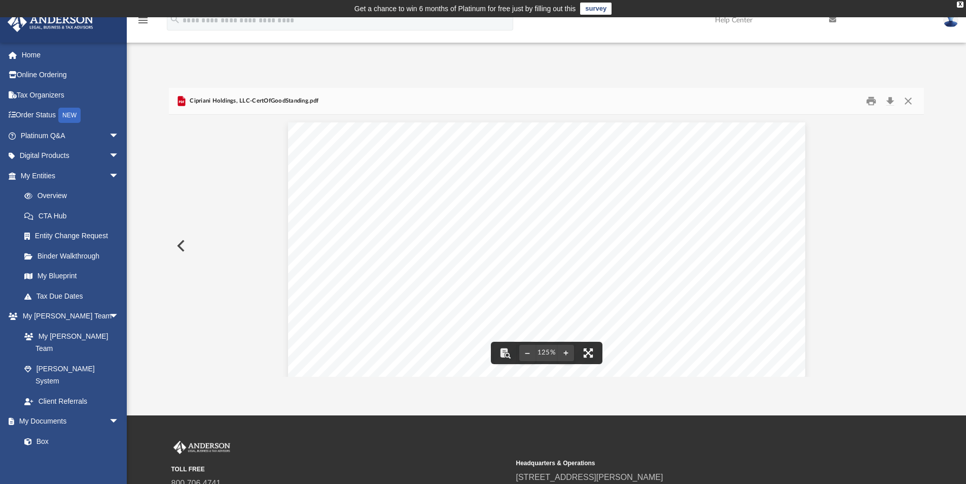
click at [588, 350] on button "File preview" at bounding box center [588, 352] width 22 height 22
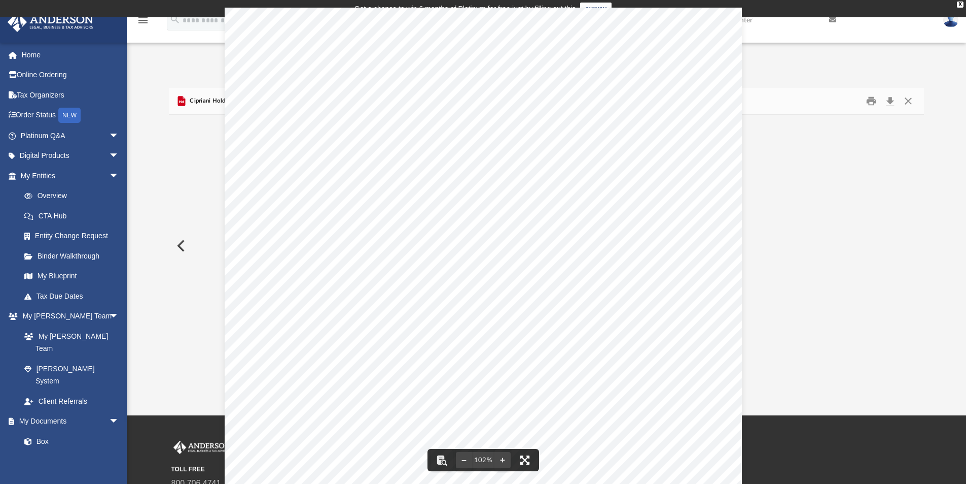
scroll to position [223, 748]
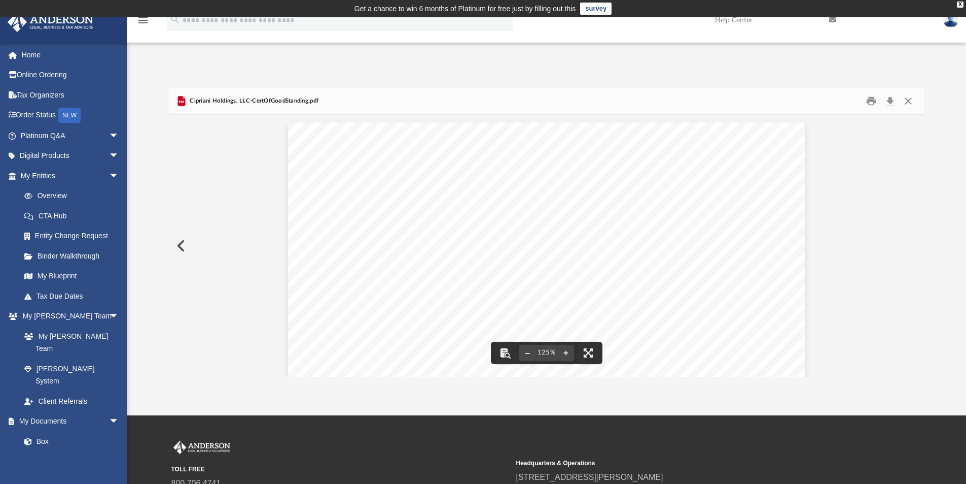
click at [183, 244] on button "Preview" at bounding box center [180, 245] width 22 height 28
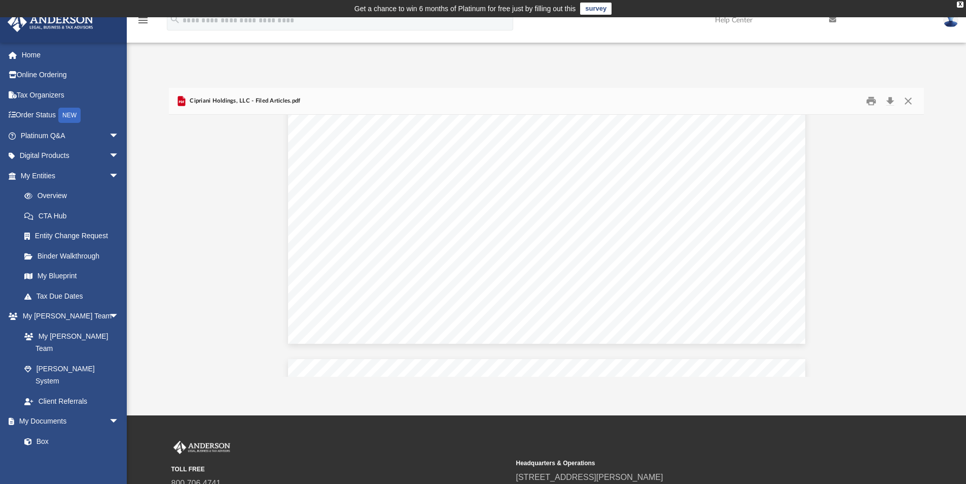
scroll to position [0, 0]
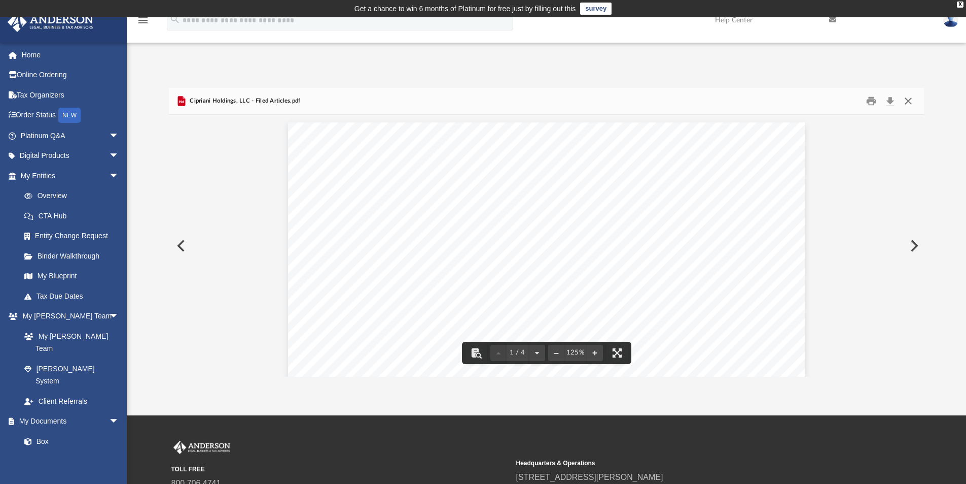
click at [908, 96] on button "Close" at bounding box center [909, 101] width 18 height 16
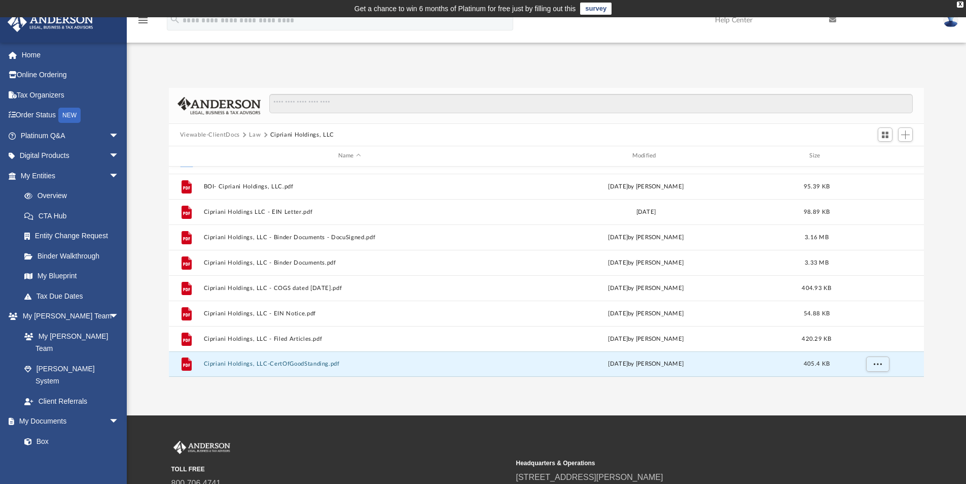
click at [191, 133] on button "Viewable-ClientDocs" at bounding box center [210, 134] width 60 height 9
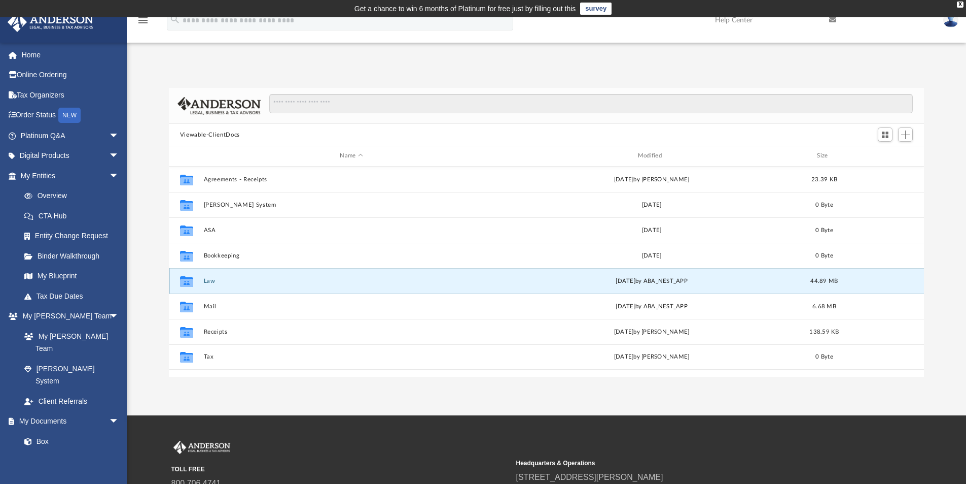
click at [205, 279] on button "Law" at bounding box center [351, 281] width 296 height 7
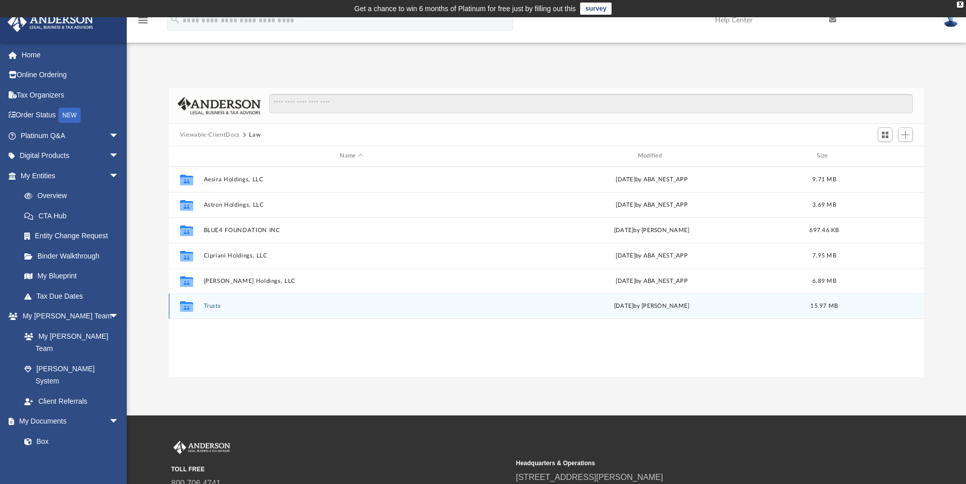
click at [211, 303] on button "Trusts" at bounding box center [351, 305] width 296 height 7
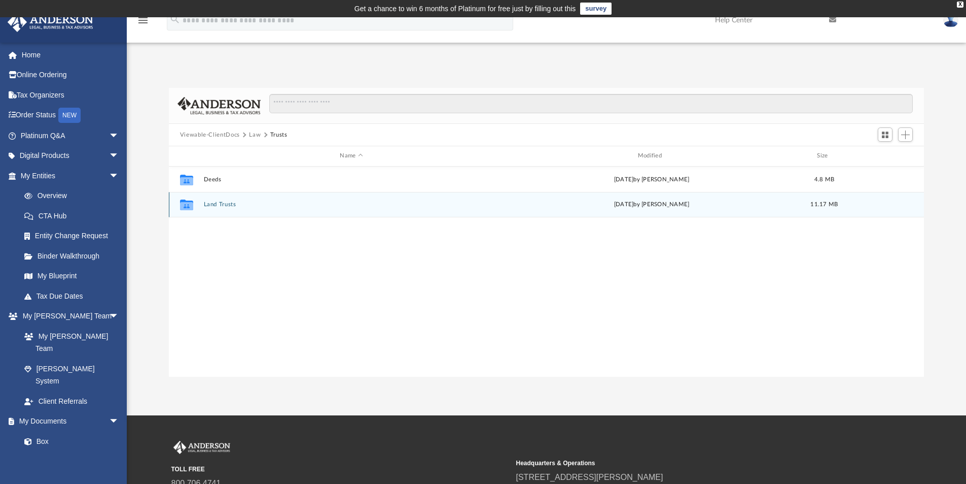
click at [215, 200] on div "Collaborated Folder Land Trusts Tue Apr 23 2024 by Lucianne Castillo 11.17 MB" at bounding box center [547, 204] width 756 height 25
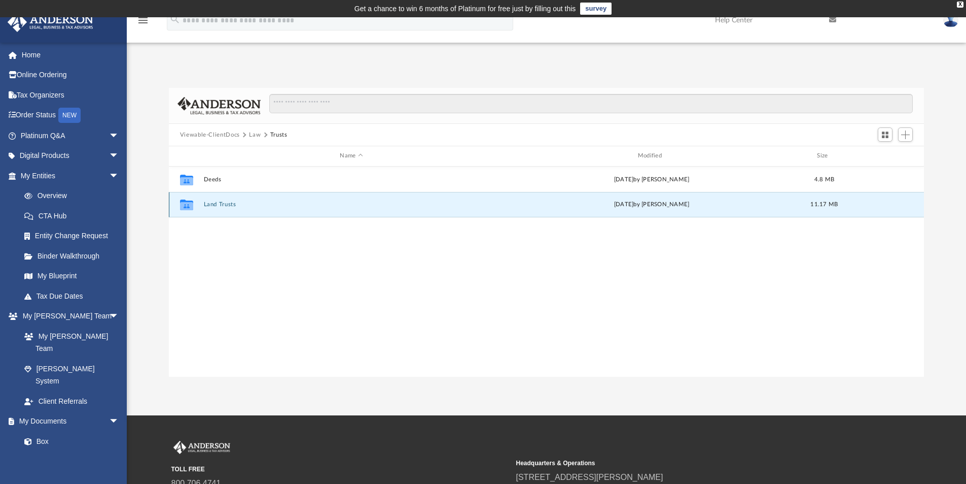
click at [216, 202] on button "Land Trusts" at bounding box center [351, 204] width 296 height 7
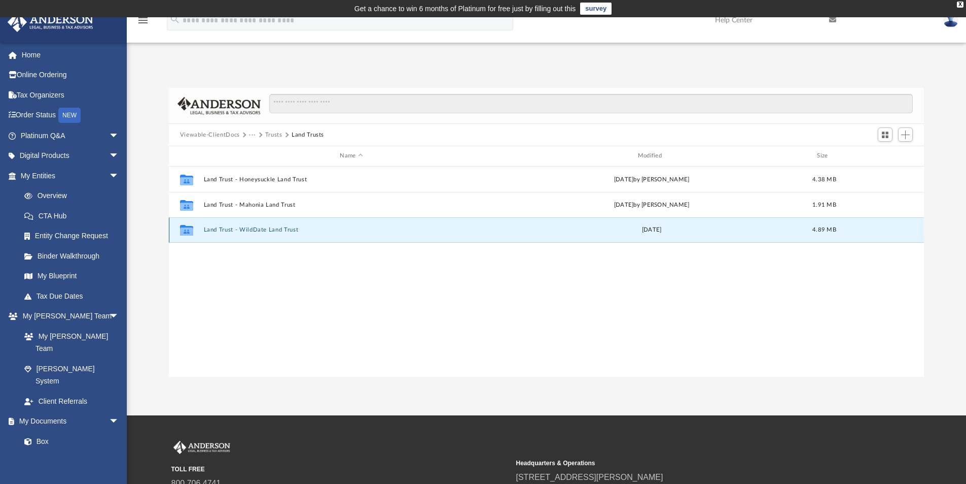
click at [252, 226] on button "Land Trust - WildDate Land Trust" at bounding box center [351, 229] width 296 height 7
click at [238, 226] on button "WildDate Land Trust.pdf" at bounding box center [351, 229] width 296 height 7
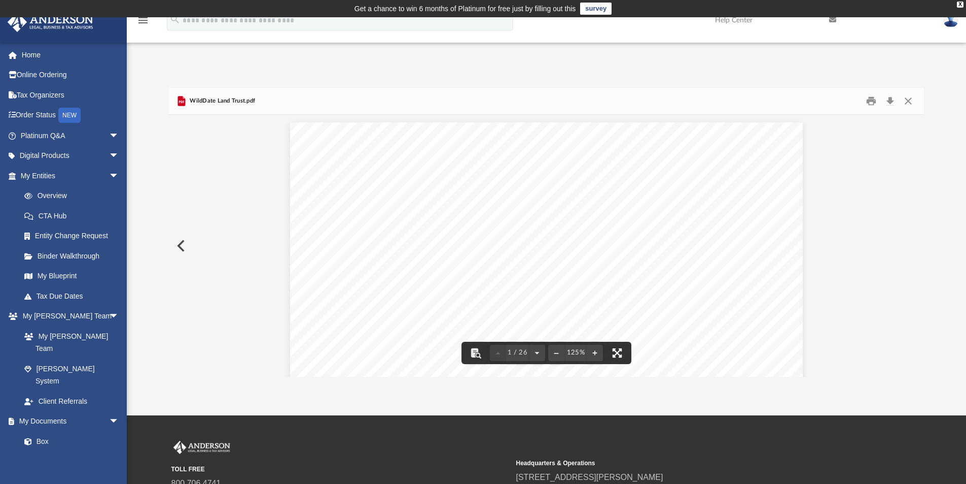
click at [616, 349] on button "File preview" at bounding box center [617, 352] width 22 height 22
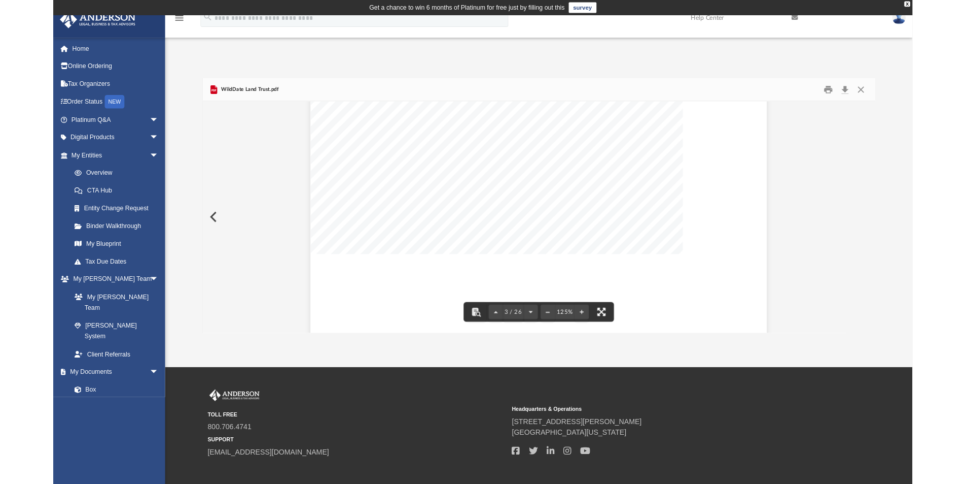
scroll to position [223, 748]
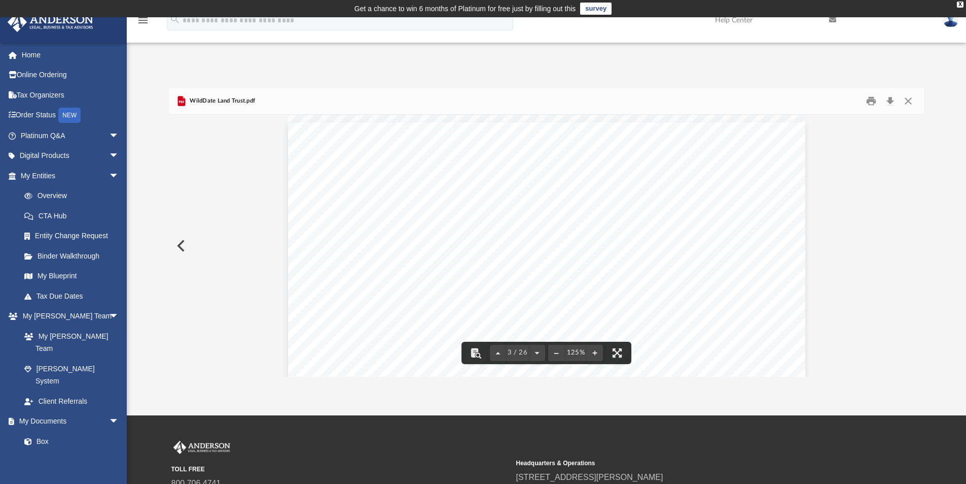
click at [179, 244] on button "Preview" at bounding box center [180, 245] width 22 height 28
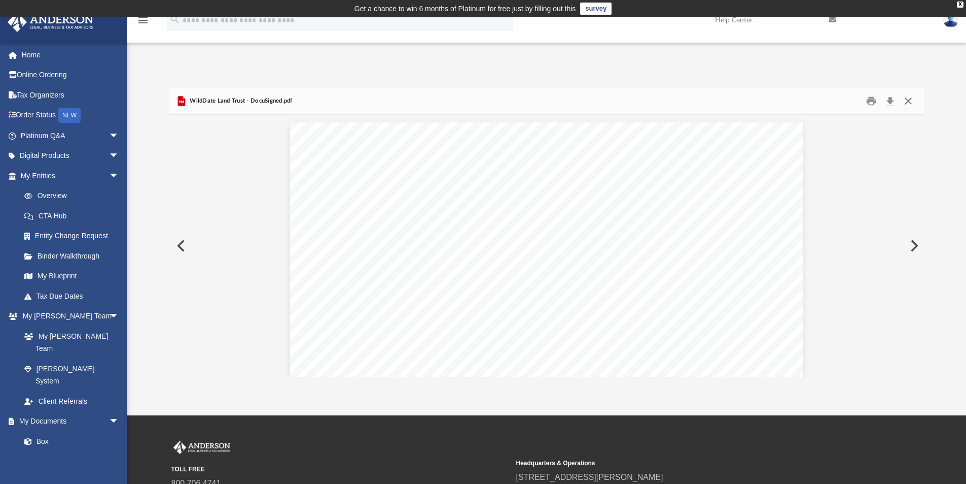
click at [910, 101] on button "Close" at bounding box center [909, 101] width 18 height 16
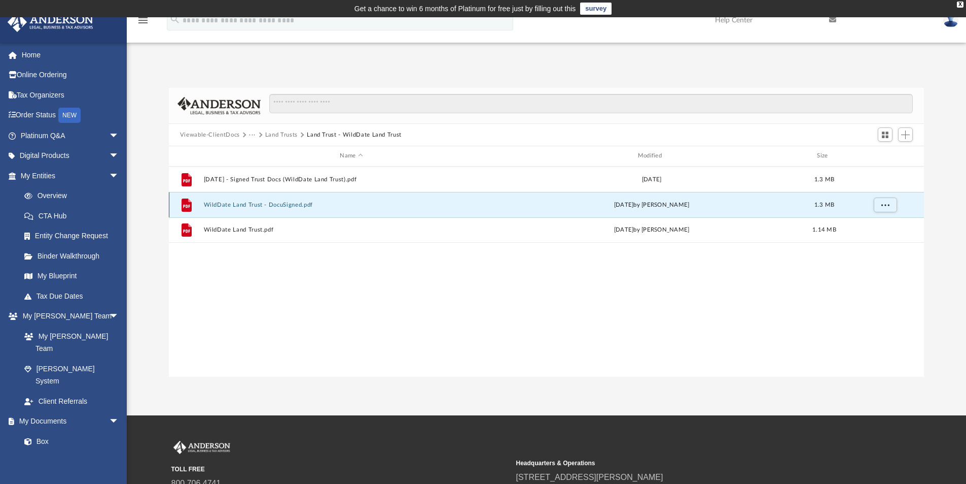
click at [242, 202] on button "WildDate Land Trust - DocuSigned.pdf" at bounding box center [351, 204] width 296 height 7
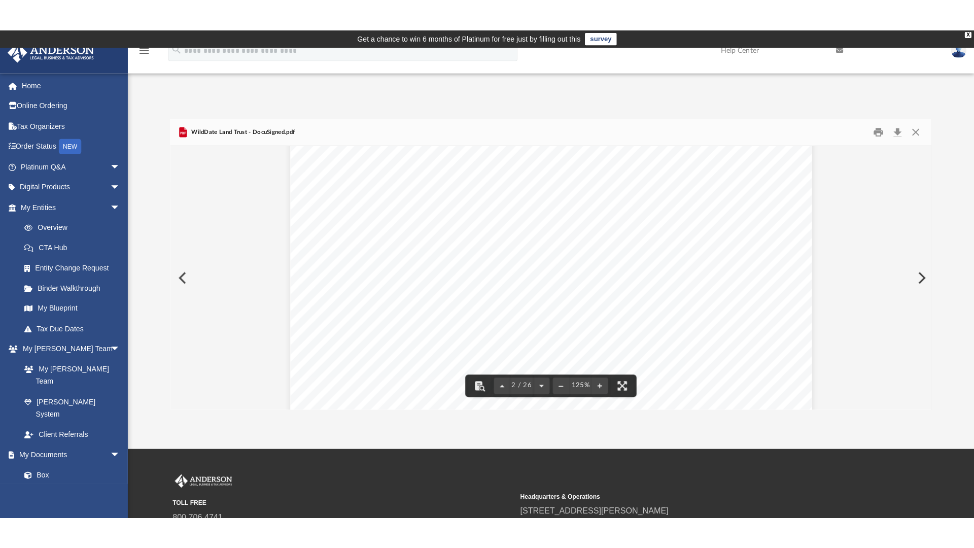
scroll to position [913, 0]
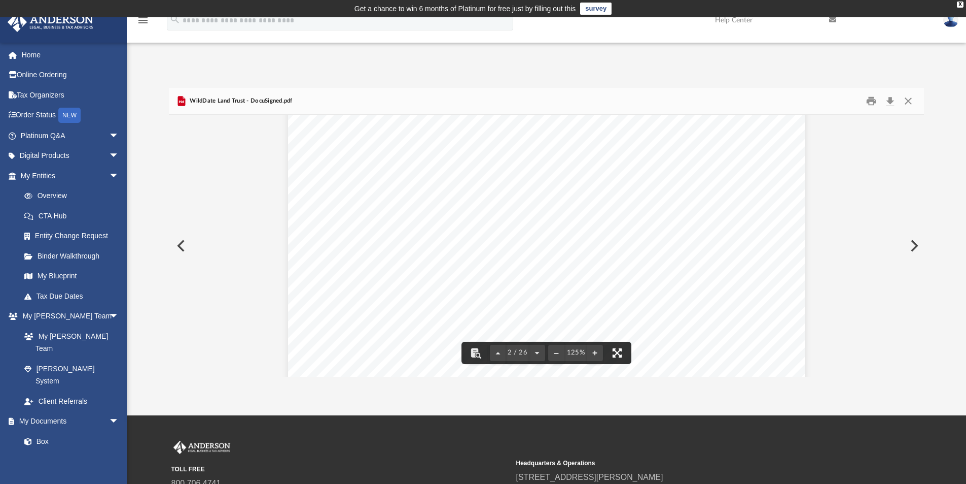
click at [619, 347] on button "File preview" at bounding box center [617, 352] width 22 height 22
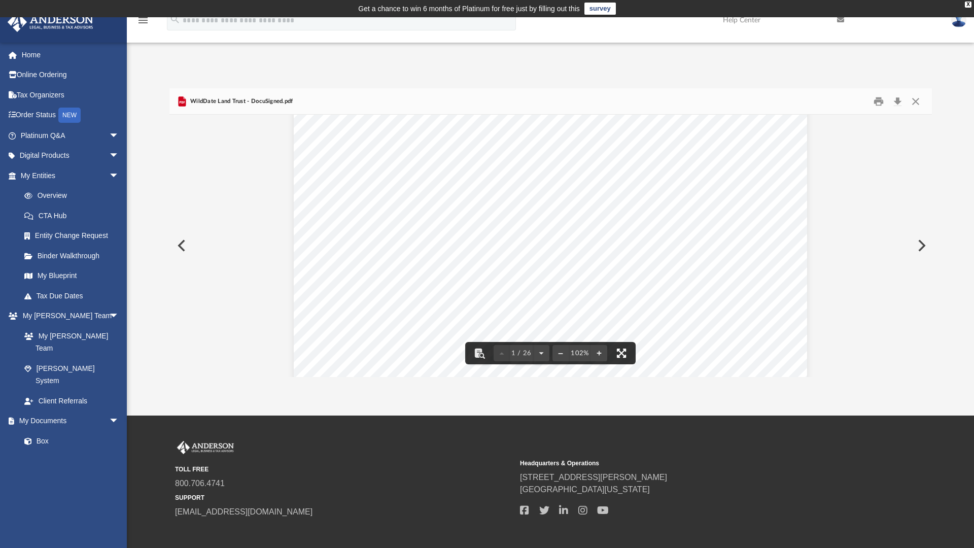
scroll to position [223, 748]
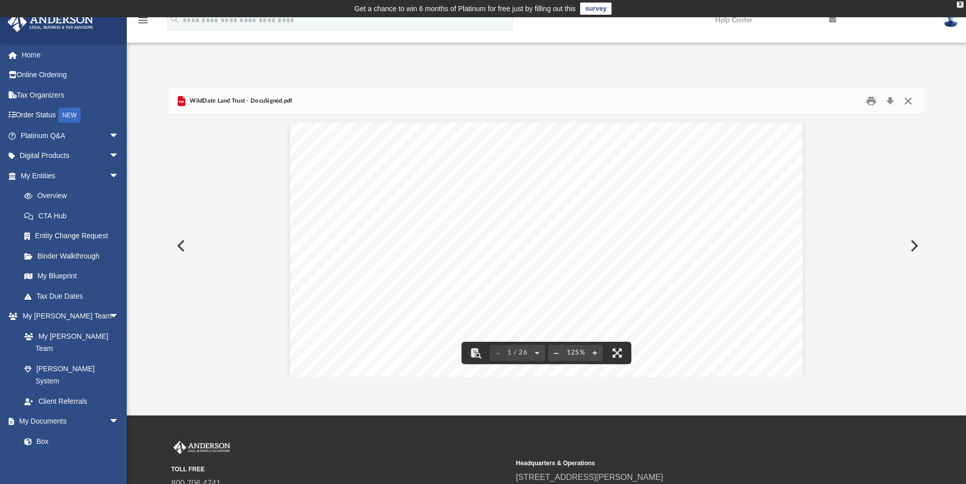
click at [909, 99] on button "Close" at bounding box center [909, 101] width 18 height 16
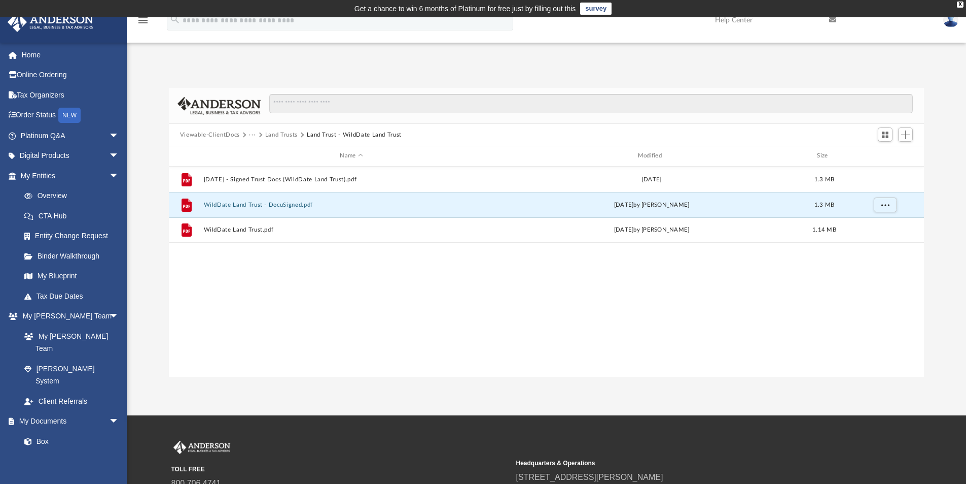
click at [289, 132] on button "Land Trusts" at bounding box center [281, 134] width 32 height 9
click at [259, 203] on button "Land Trust - Mahonia Land Trust" at bounding box center [351, 204] width 296 height 7
click at [248, 202] on button "Mahonia Land Trust.pdf" at bounding box center [351, 204] width 296 height 7
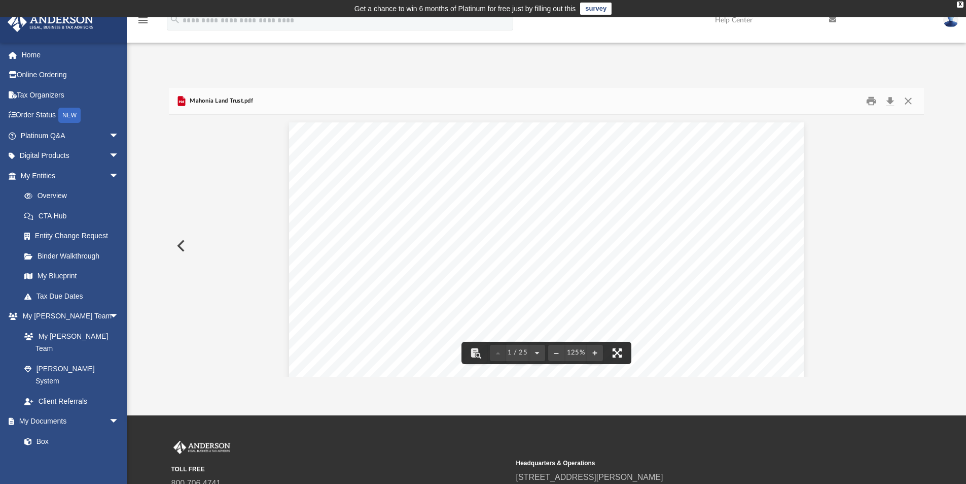
click at [617, 349] on button "File preview" at bounding box center [617, 352] width 22 height 22
click at [910, 100] on button "Close" at bounding box center [909, 101] width 18 height 16
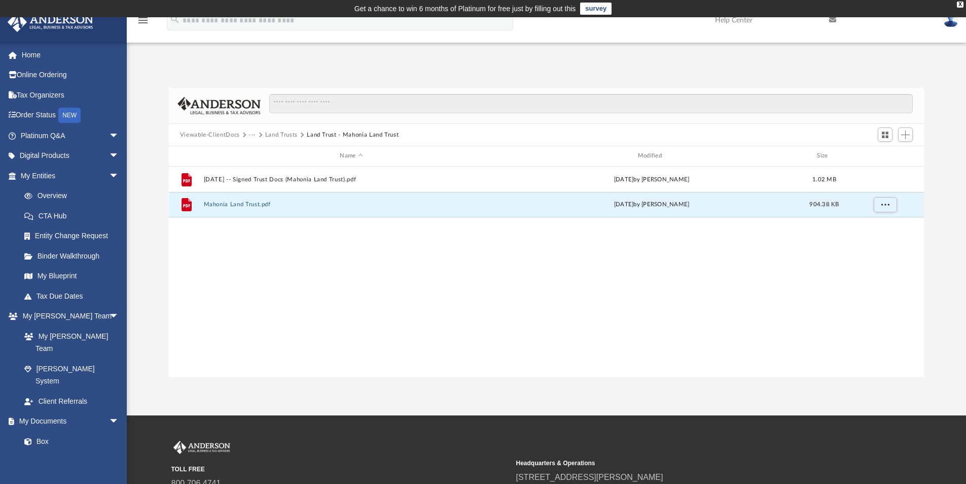
click at [321, 133] on button "Land Trust - Mahonia Land Trust" at bounding box center [353, 134] width 92 height 9
click at [318, 130] on button "Land Trust - Mahonia Land Trust" at bounding box center [353, 134] width 92 height 9
click at [320, 131] on button "Land Trust - Mahonia Land Trust" at bounding box center [353, 134] width 92 height 9
click at [320, 132] on button "Land Trust - Mahonia Land Trust" at bounding box center [353, 134] width 92 height 9
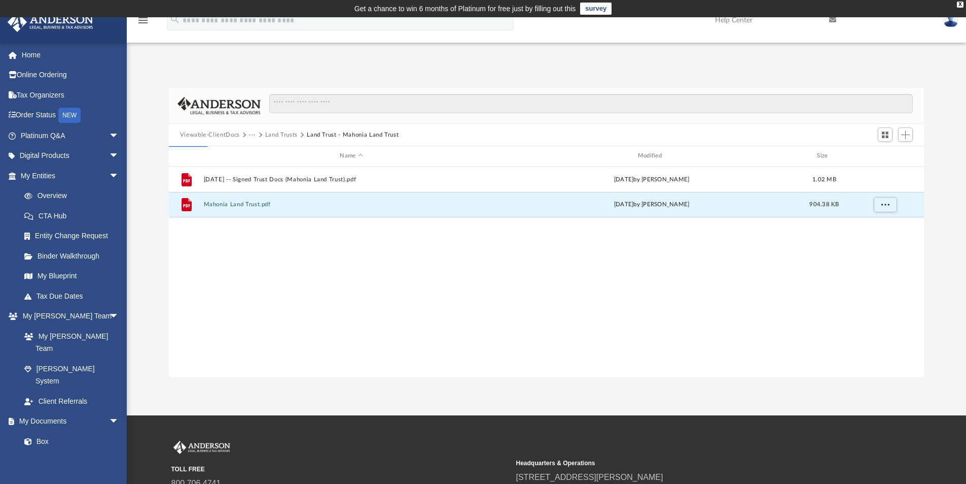
click at [320, 133] on button "Land Trust - Mahonia Land Trust" at bounding box center [353, 134] width 92 height 9
click at [280, 132] on button "Land Trusts" at bounding box center [281, 134] width 32 height 9
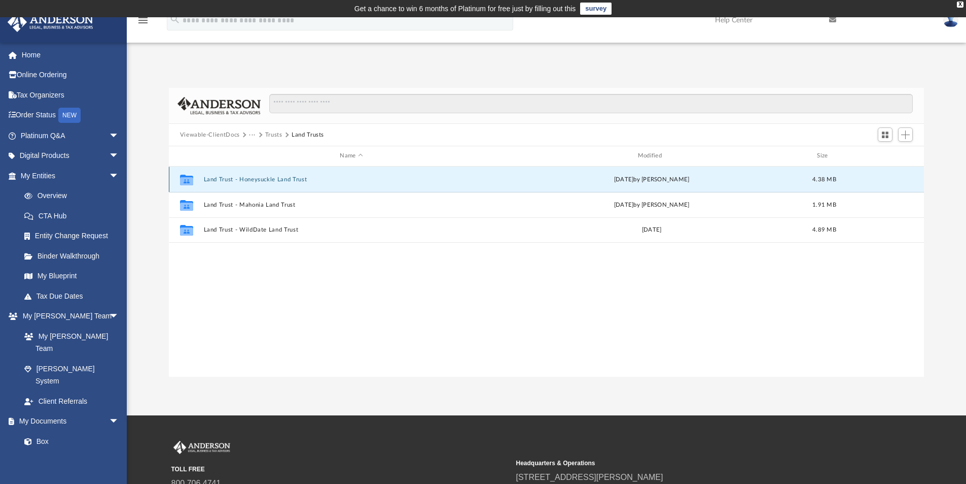
click at [252, 177] on button "Land Trust - Honeysuckle Land Trust" at bounding box center [351, 179] width 296 height 7
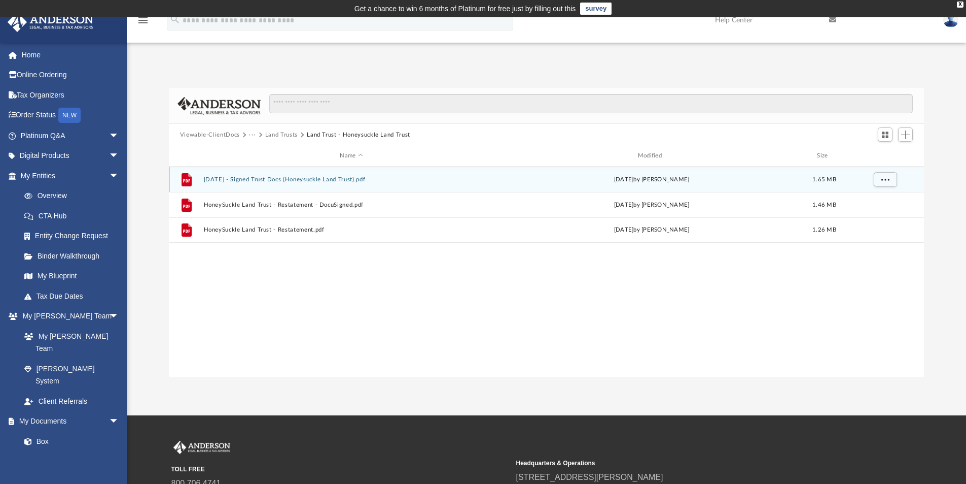
click at [268, 176] on button "2024.02.13 - Signed Trust Docs (Honeysuckle Land Trust).pdf" at bounding box center [351, 179] width 296 height 7
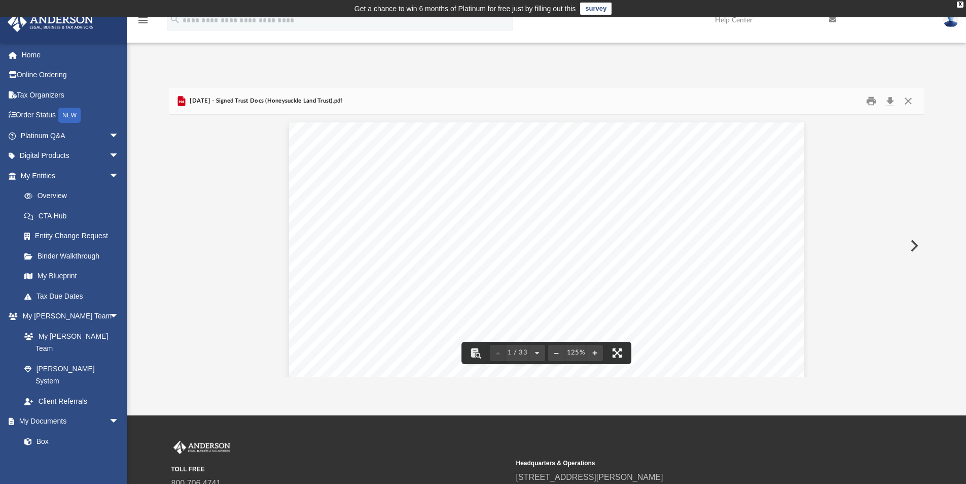
click at [618, 353] on button "File preview" at bounding box center [617, 352] width 22 height 22
click at [913, 97] on button "Close" at bounding box center [909, 101] width 18 height 16
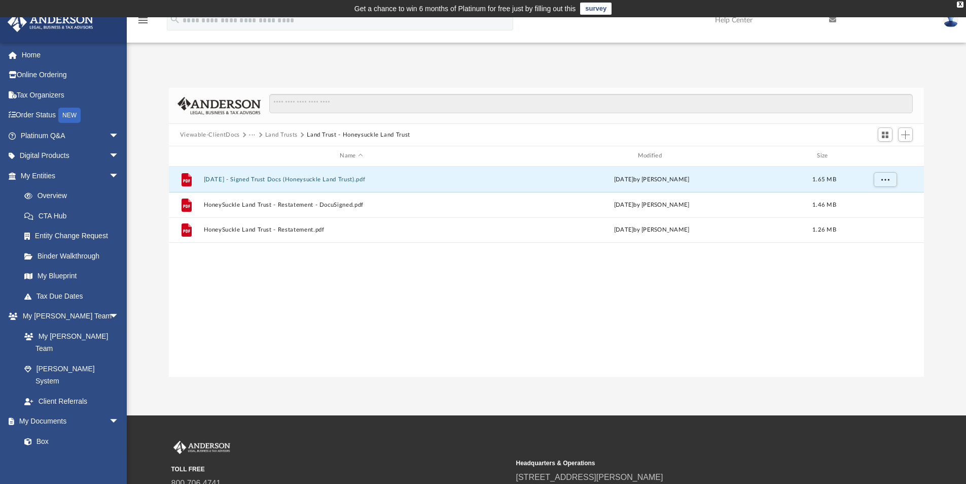
click at [320, 130] on button "Land Trust - Honeysuckle Land Trust" at bounding box center [358, 134] width 103 height 9
click at [319, 132] on button "Land Trust - Honeysuckle Land Trust" at bounding box center [358, 134] width 103 height 9
click at [326, 131] on button "Land Trust - Honeysuckle Land Trust" at bounding box center [358, 134] width 103 height 9
click at [283, 132] on button "Land Trusts" at bounding box center [281, 134] width 32 height 9
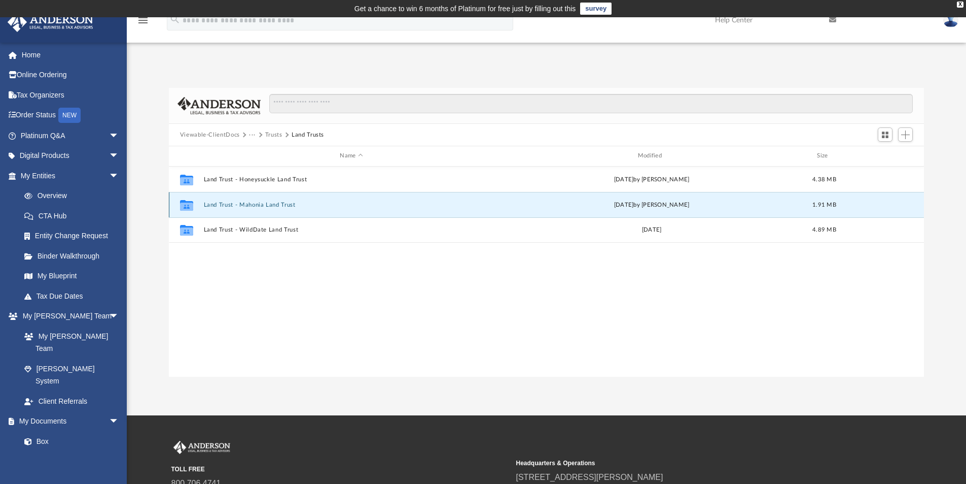
click at [258, 202] on button "Land Trust - Mahonia Land Trust" at bounding box center [351, 204] width 296 height 7
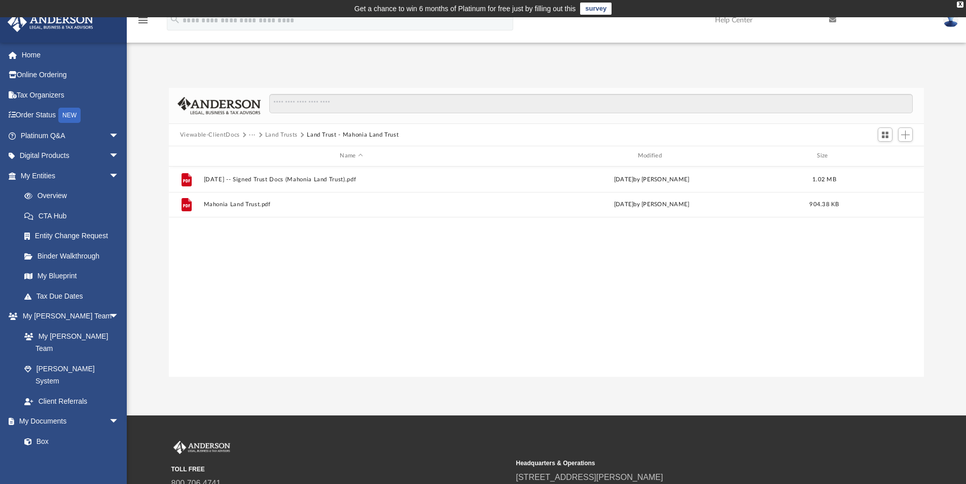
click at [273, 130] on button "Land Trusts" at bounding box center [281, 134] width 32 height 9
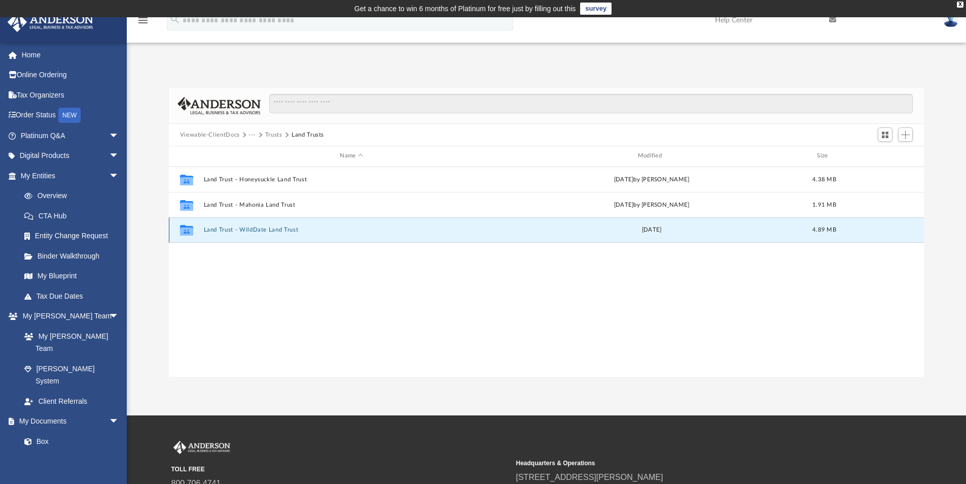
click at [252, 229] on button "Land Trust - WildDate Land Trust" at bounding box center [351, 229] width 296 height 7
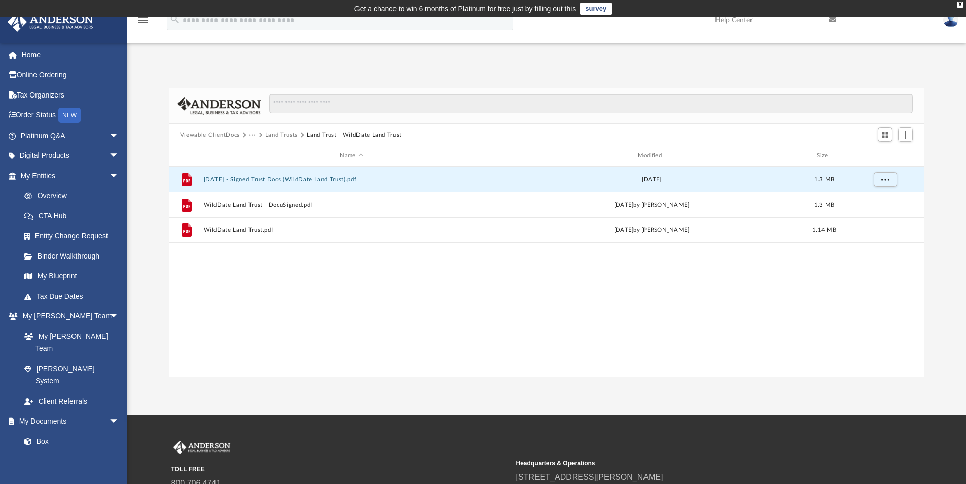
click at [265, 176] on button "2024.03.07 - Signed Trust Docs (WildDate Land Trust).pdf" at bounding box center [351, 179] width 296 height 7
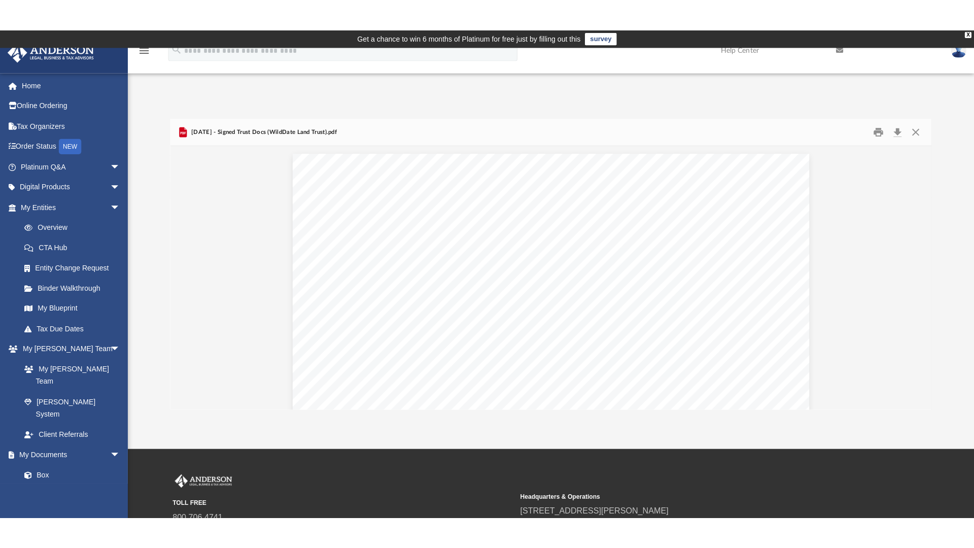
scroll to position [51, 0]
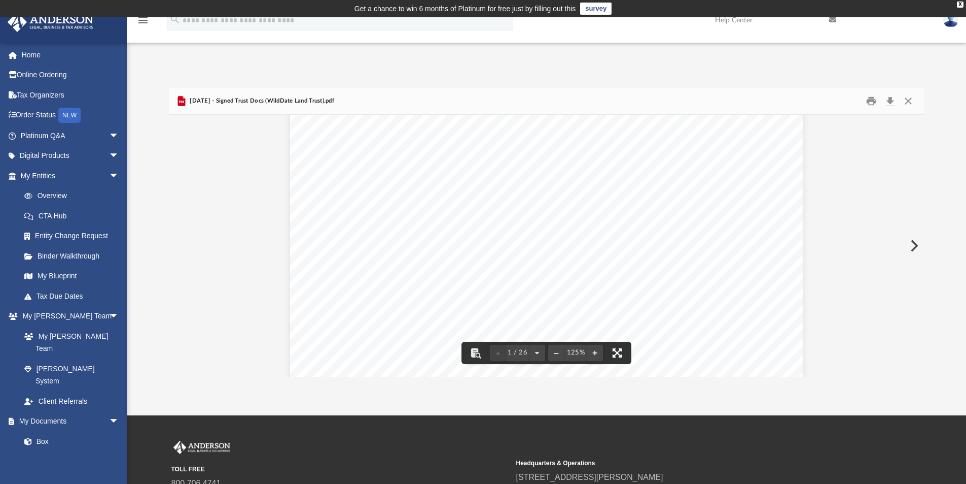
click at [620, 350] on button "File preview" at bounding box center [617, 352] width 22 height 22
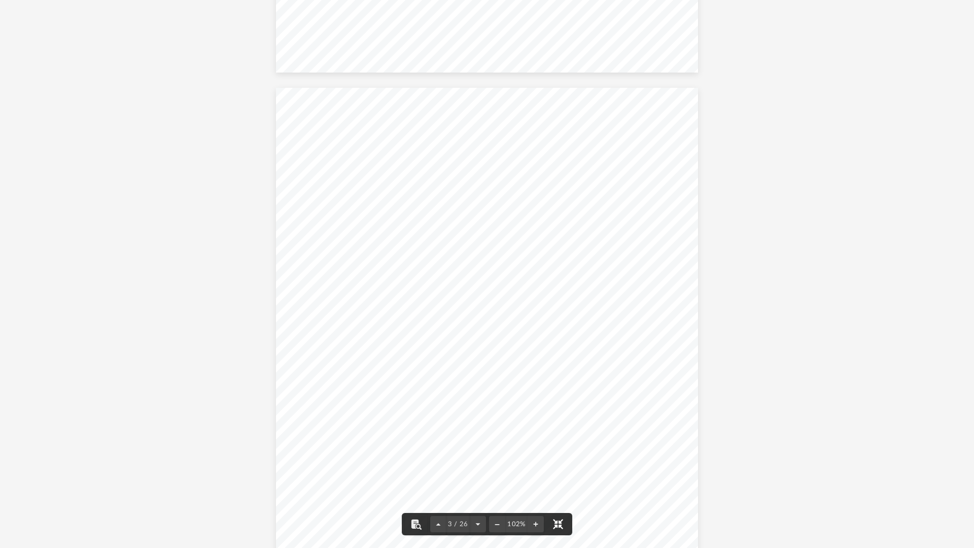
scroll to position [1065, 0]
